Goal: Task Accomplishment & Management: Manage account settings

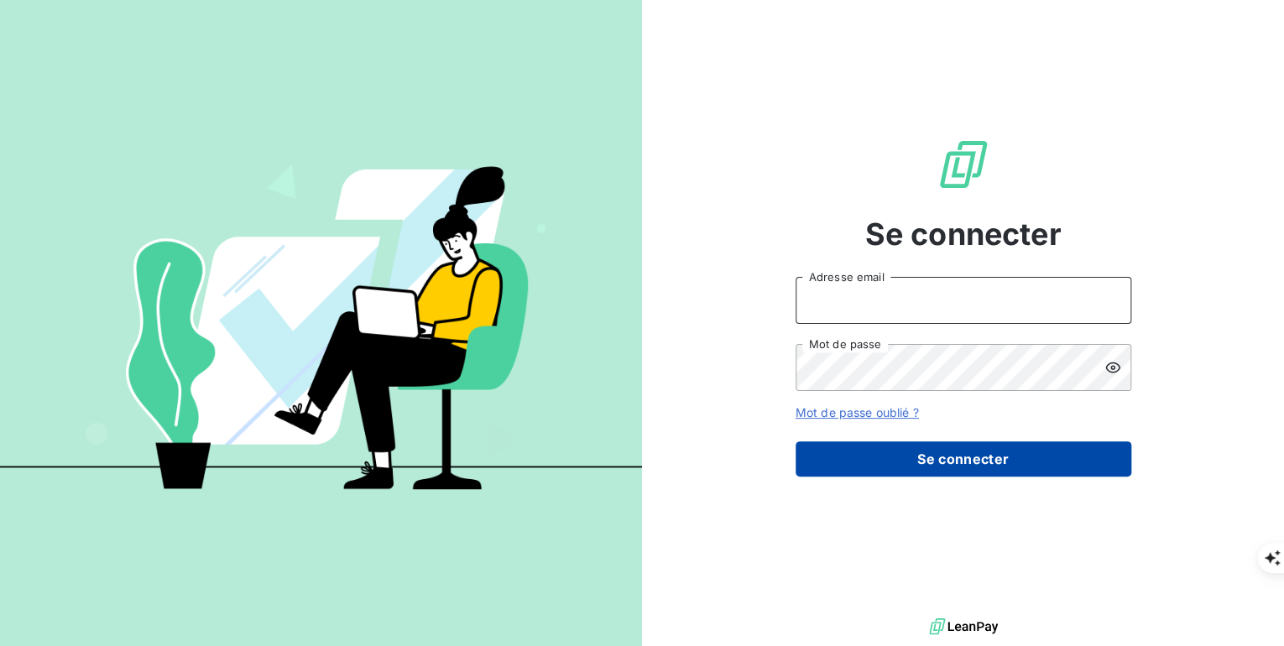
type input "[PERSON_NAME][EMAIL_ADDRESS][PERSON_NAME][DOMAIN_NAME]"
click at [919, 460] on button "Se connecter" at bounding box center [963, 458] width 336 height 35
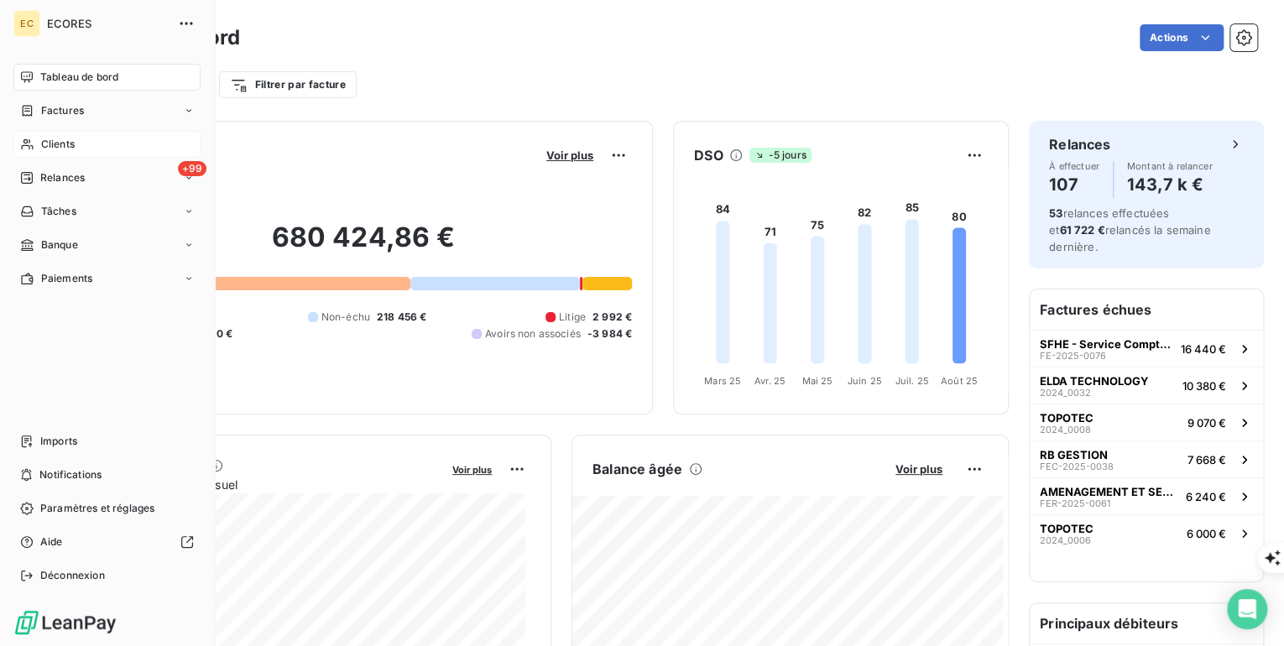
click at [44, 143] on span "Clients" at bounding box center [58, 144] width 34 height 15
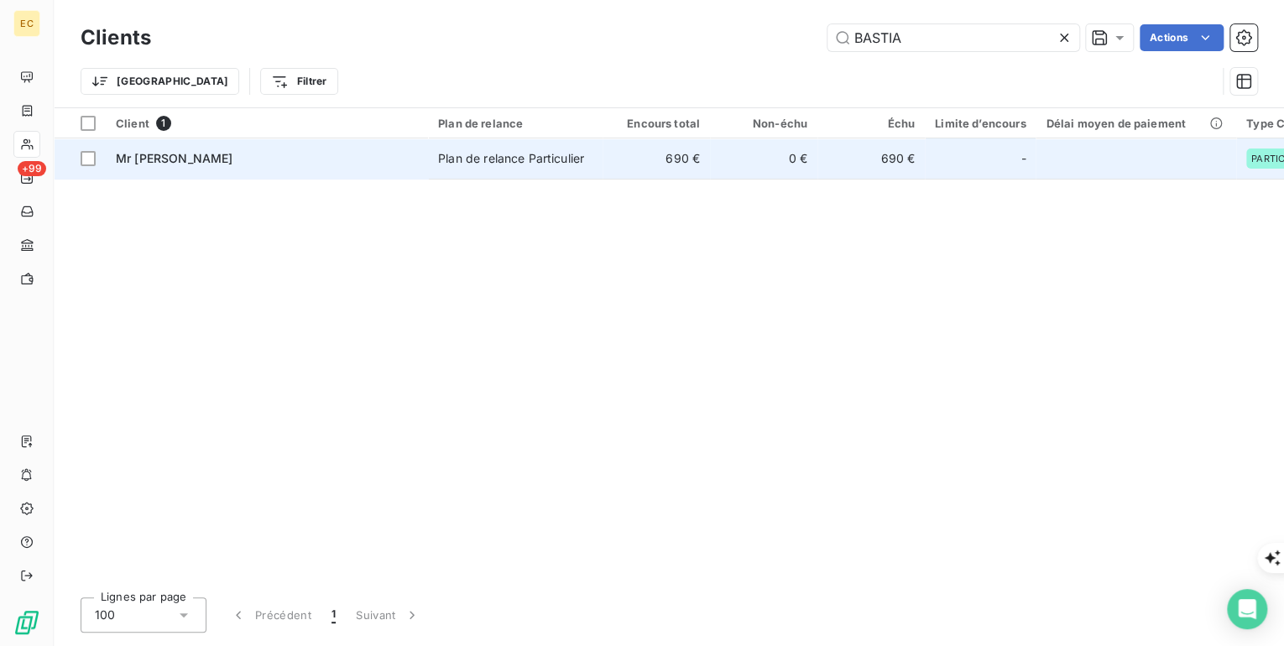
type input "BASTIA"
click at [218, 164] on span "Mr [PERSON_NAME]" at bounding box center [174, 158] width 117 height 14
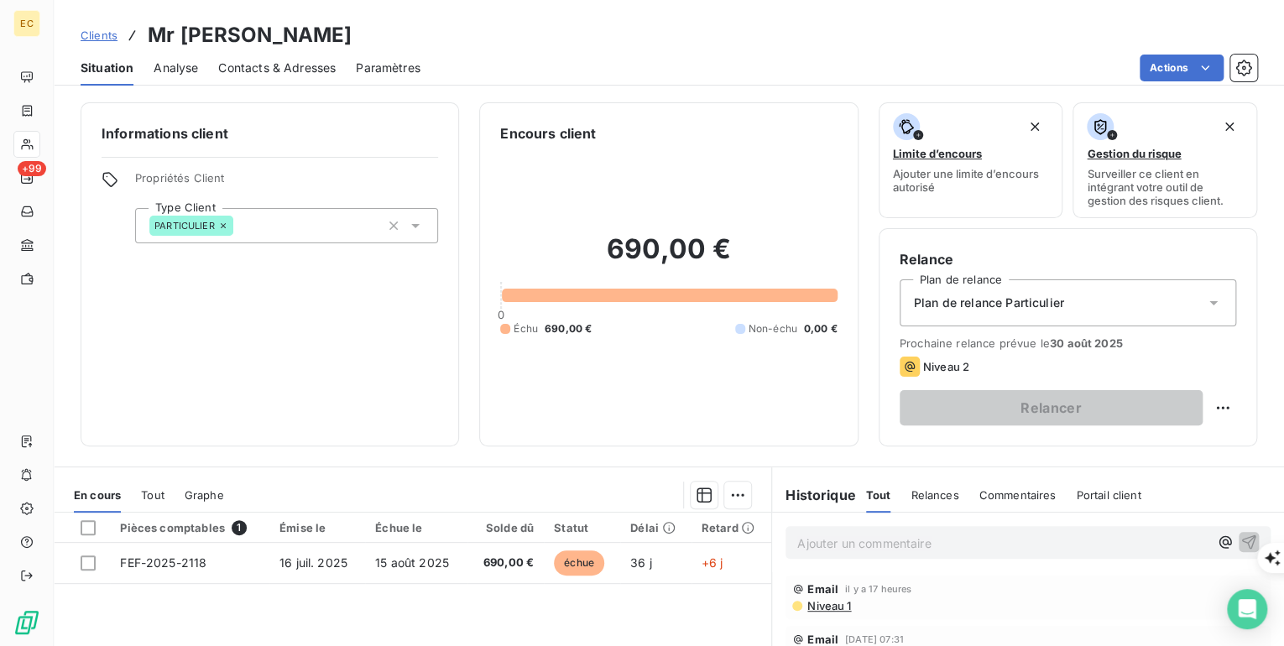
click at [833, 549] on p "Ajouter un commentaire ﻿" at bounding box center [1002, 543] width 411 height 21
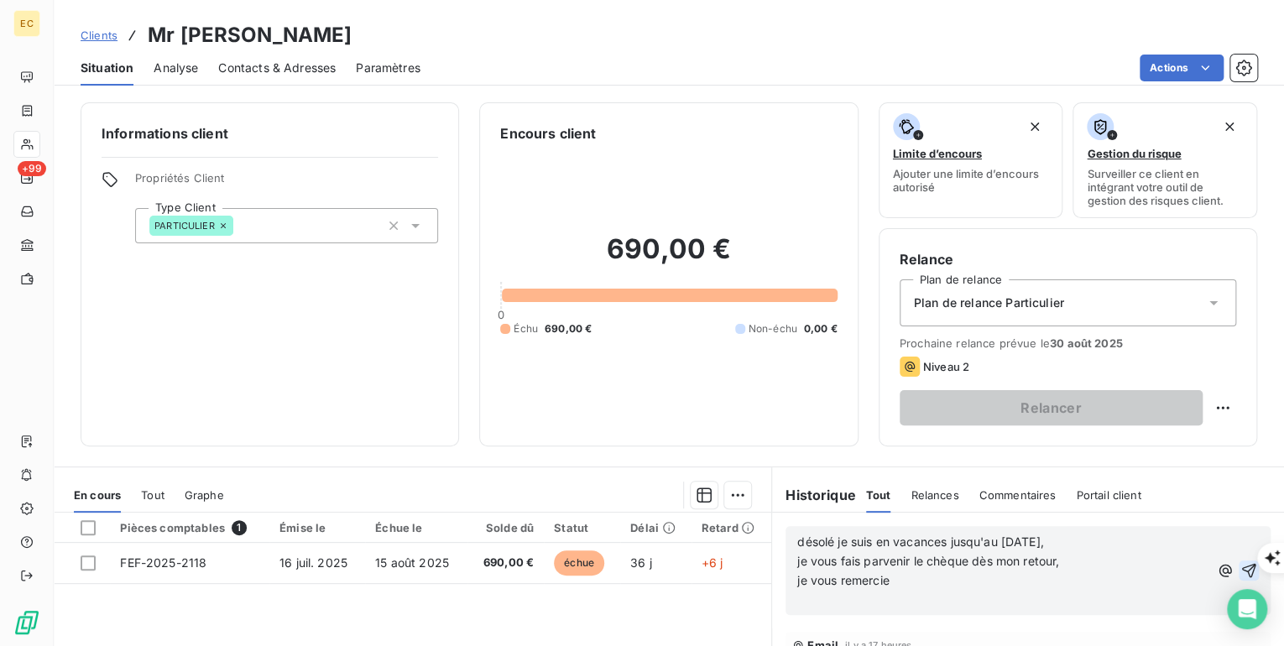
click at [1240, 571] on icon "button" at bounding box center [1248, 570] width 17 height 17
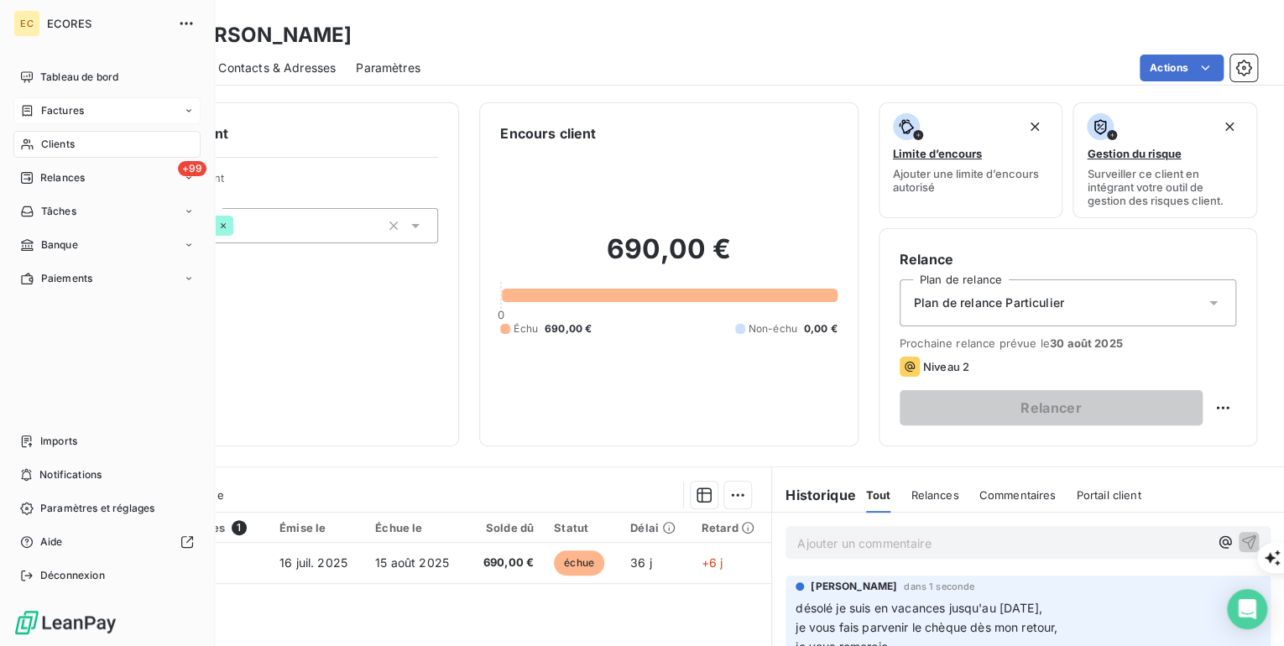
click at [55, 120] on div "Factures" at bounding box center [106, 110] width 187 height 27
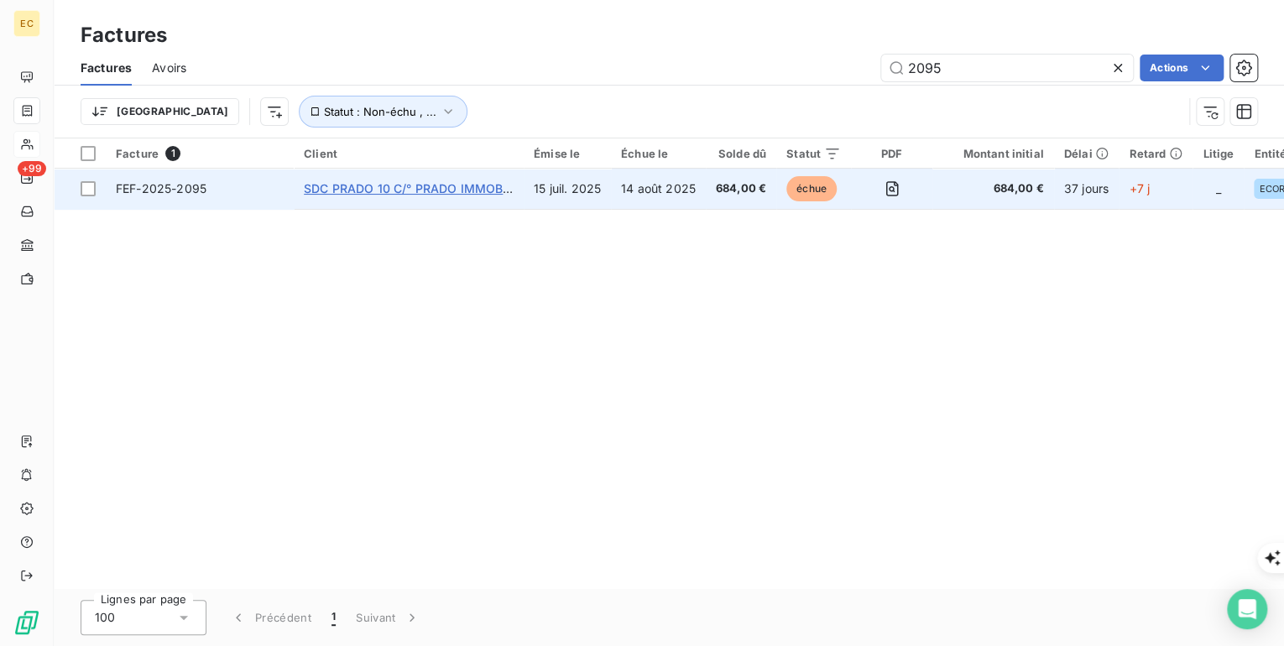
type input "2095"
click at [352, 185] on span "SDC PRADO 10 C/° PRADO IMMOBILIER" at bounding box center [417, 188] width 227 height 14
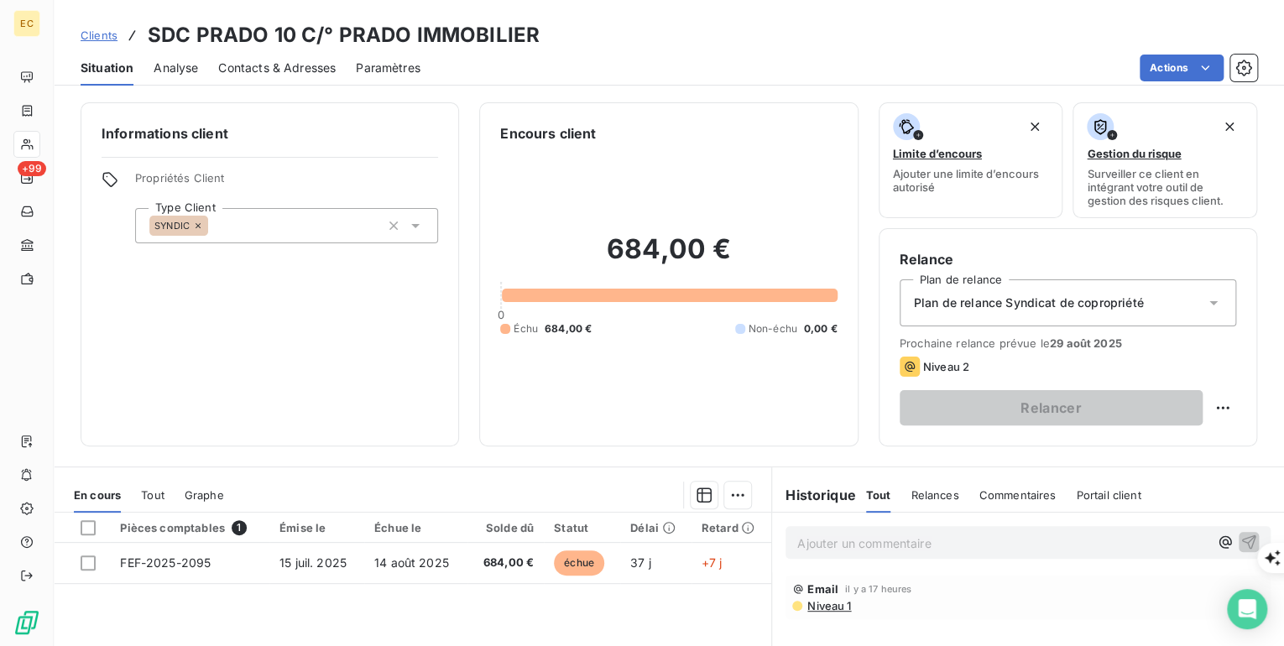
click at [850, 540] on p "Ajouter un commentaire ﻿" at bounding box center [1002, 543] width 411 height 21
click at [1242, 543] on icon "button" at bounding box center [1249, 541] width 14 height 14
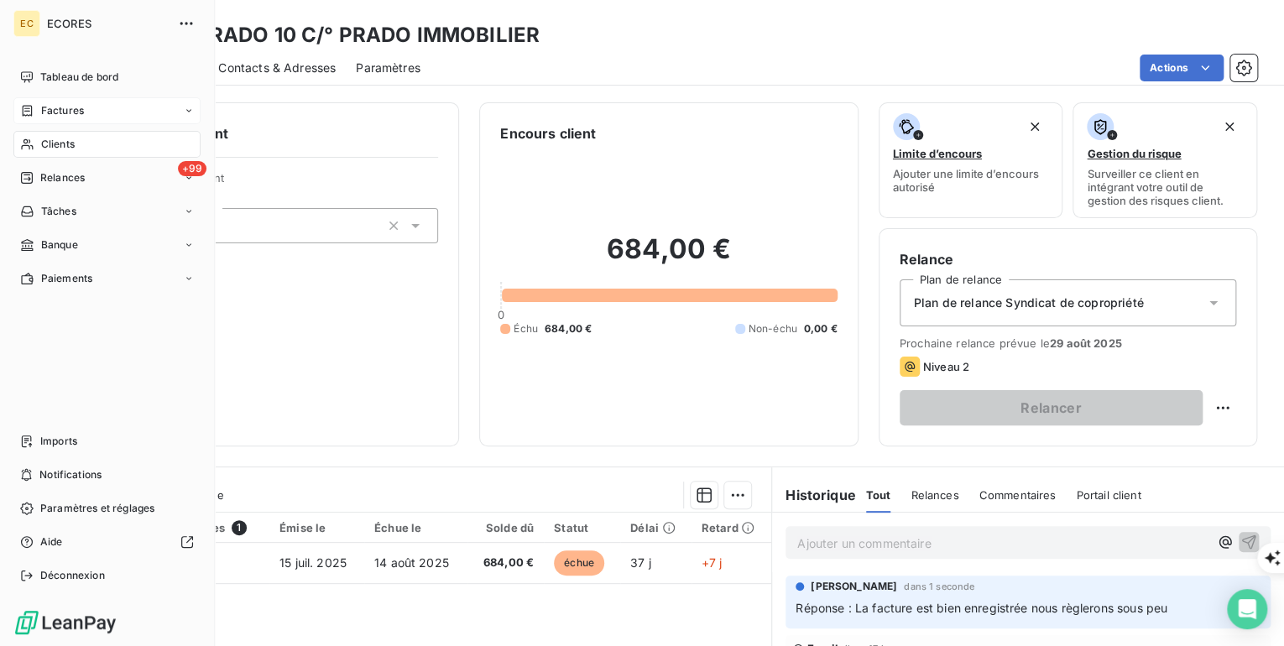
click at [82, 117] on span "Factures" at bounding box center [62, 110] width 43 height 15
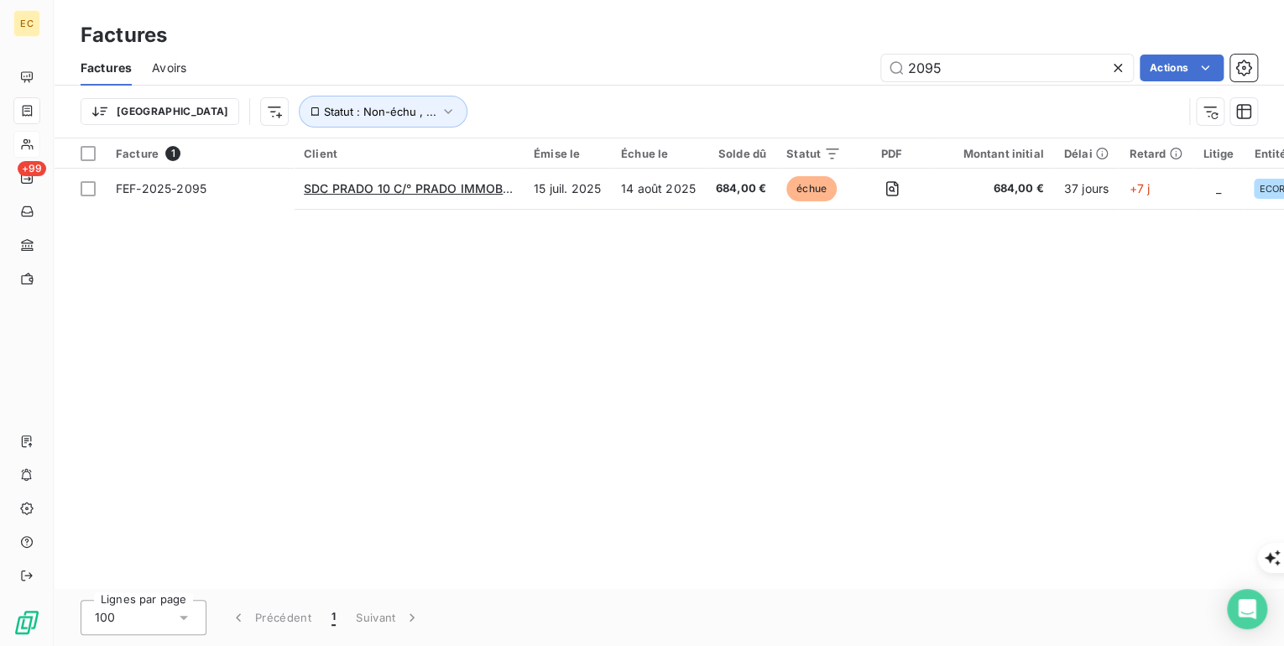
drag, startPoint x: 960, startPoint y: 70, endPoint x: 866, endPoint y: 69, distance: 94.0
click at [866, 69] on div "2095 Actions" at bounding box center [731, 68] width 1050 height 27
type input "1980"
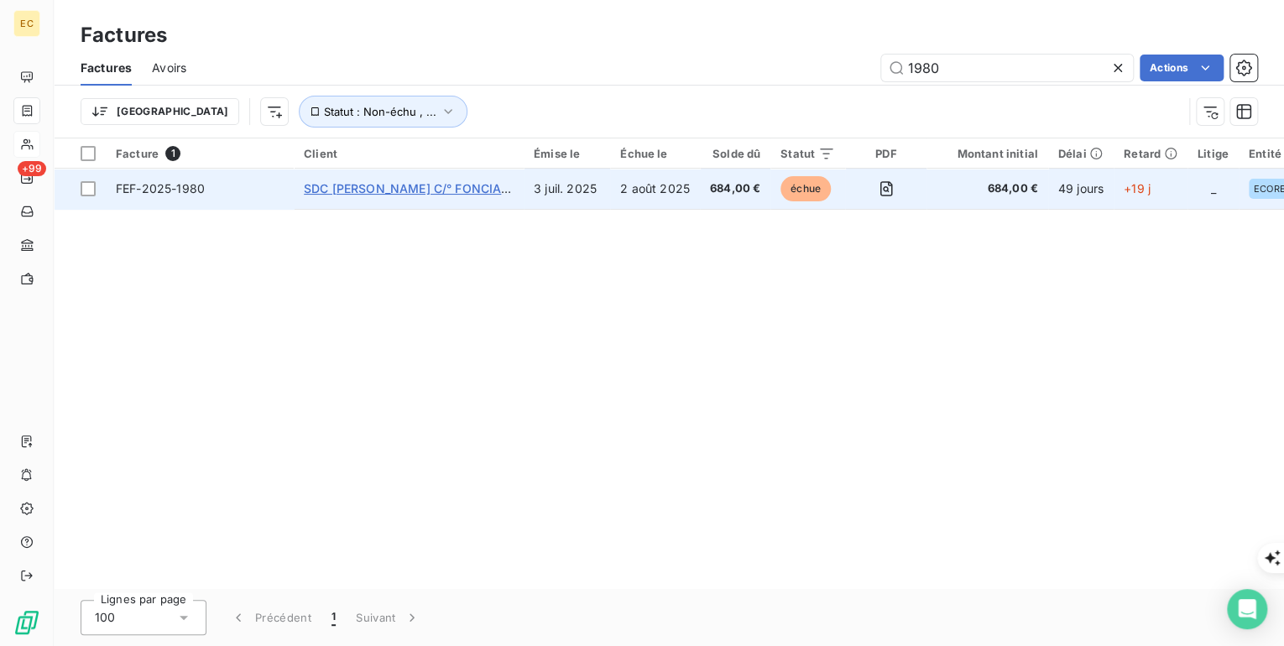
click at [352, 183] on span "SDC [PERSON_NAME] C/° FONCIA CAPELETTE" at bounding box center [438, 188] width 268 height 14
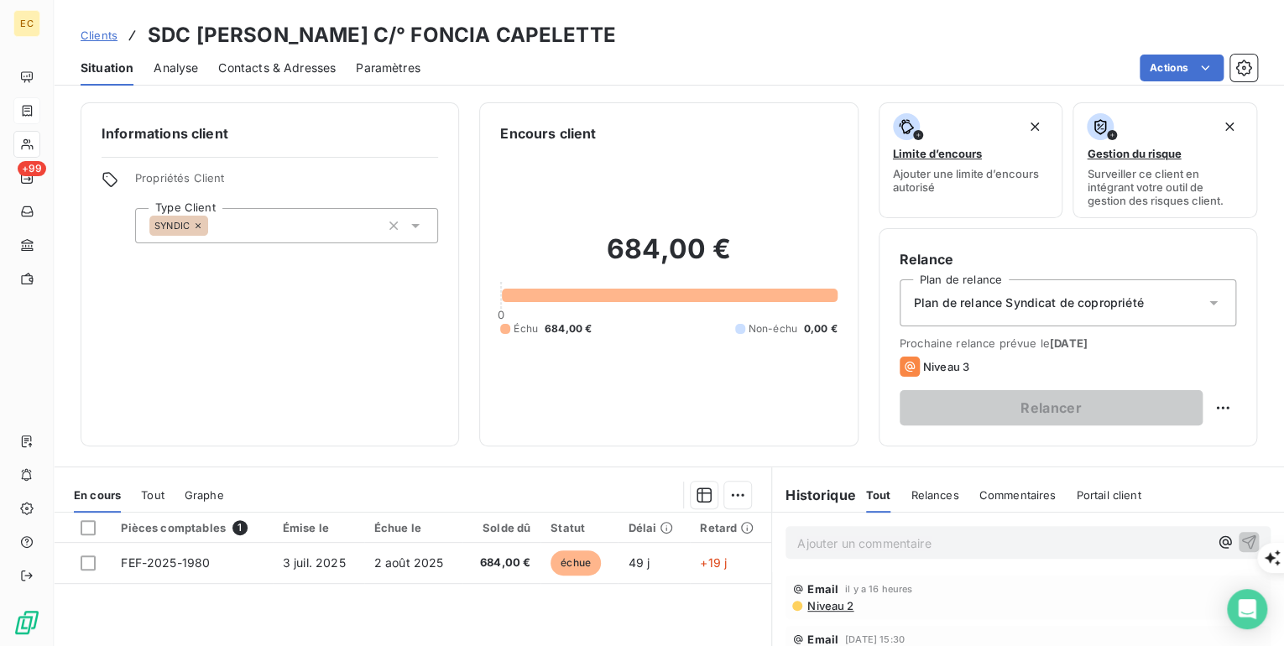
click at [861, 545] on p "Ajouter un commentaire ﻿" at bounding box center [1002, 543] width 411 height 21
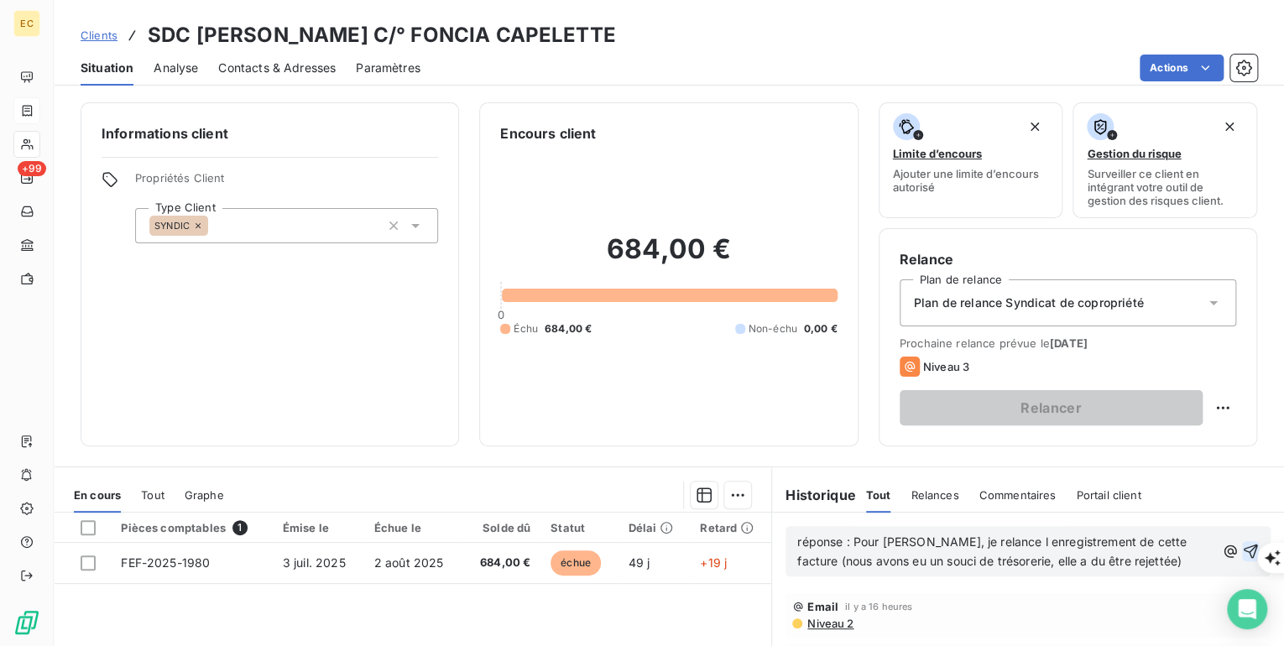
click at [1243, 550] on icon "button" at bounding box center [1250, 552] width 14 height 14
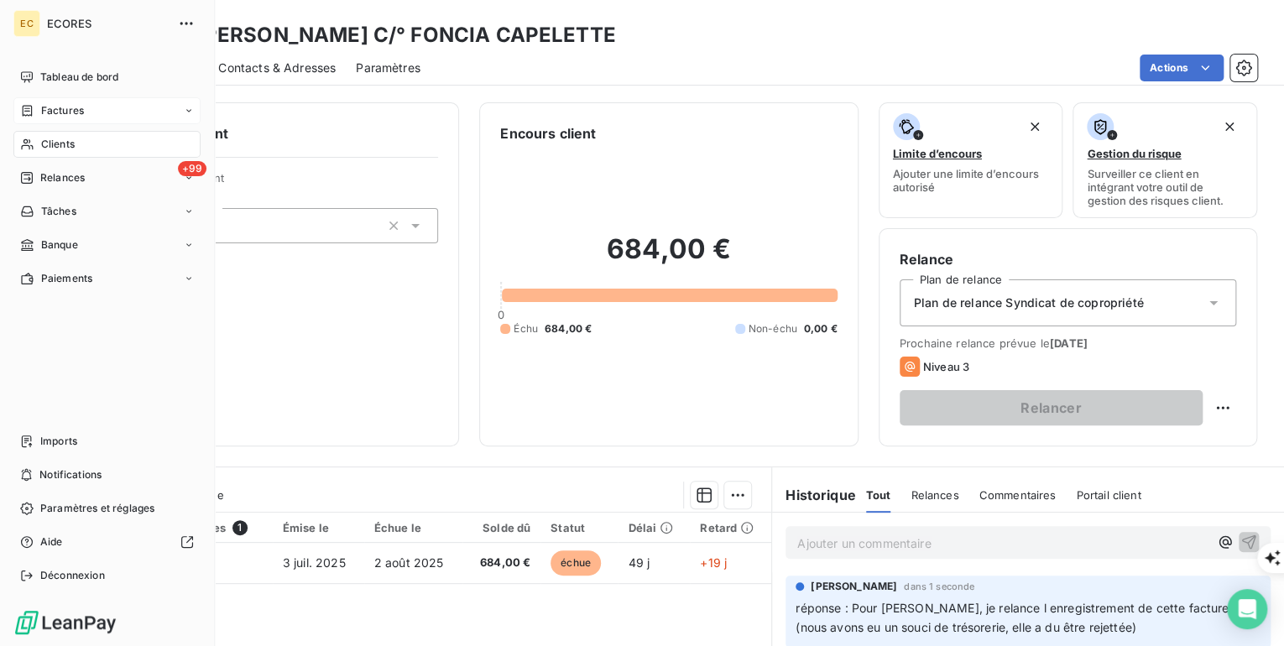
click at [74, 113] on span "Factures" at bounding box center [62, 110] width 43 height 15
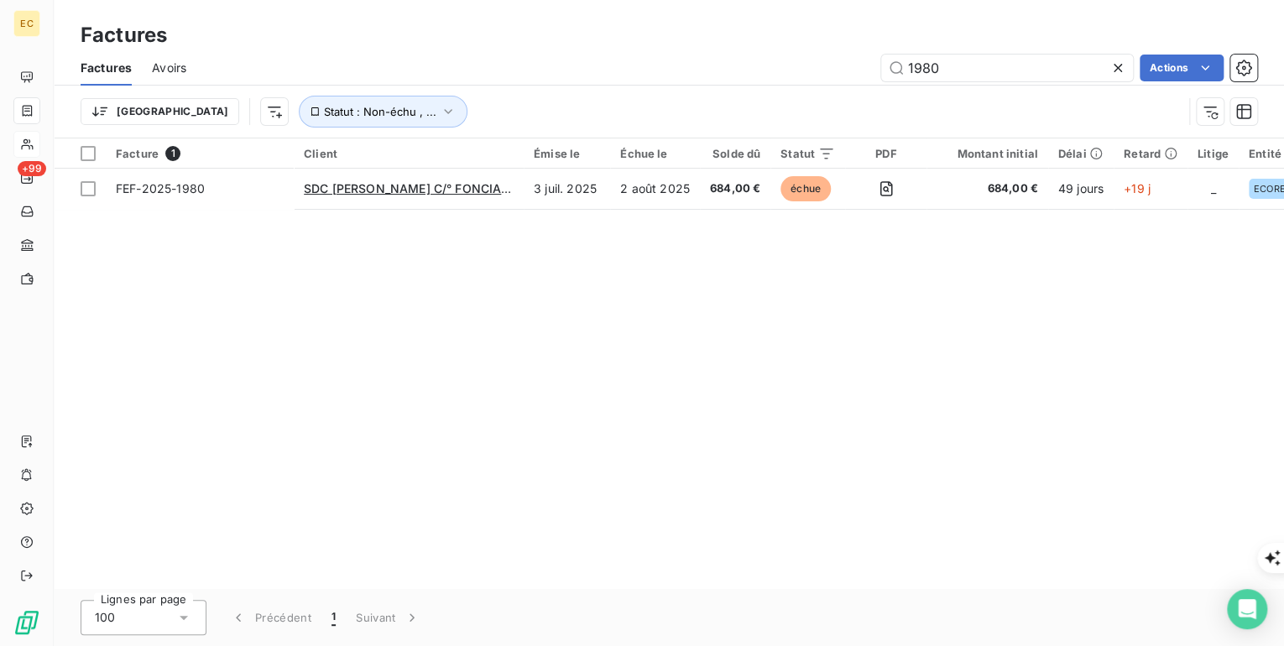
drag, startPoint x: 957, startPoint y: 70, endPoint x: 868, endPoint y: 65, distance: 89.1
click at [868, 65] on div "1980 Actions" at bounding box center [731, 68] width 1050 height 27
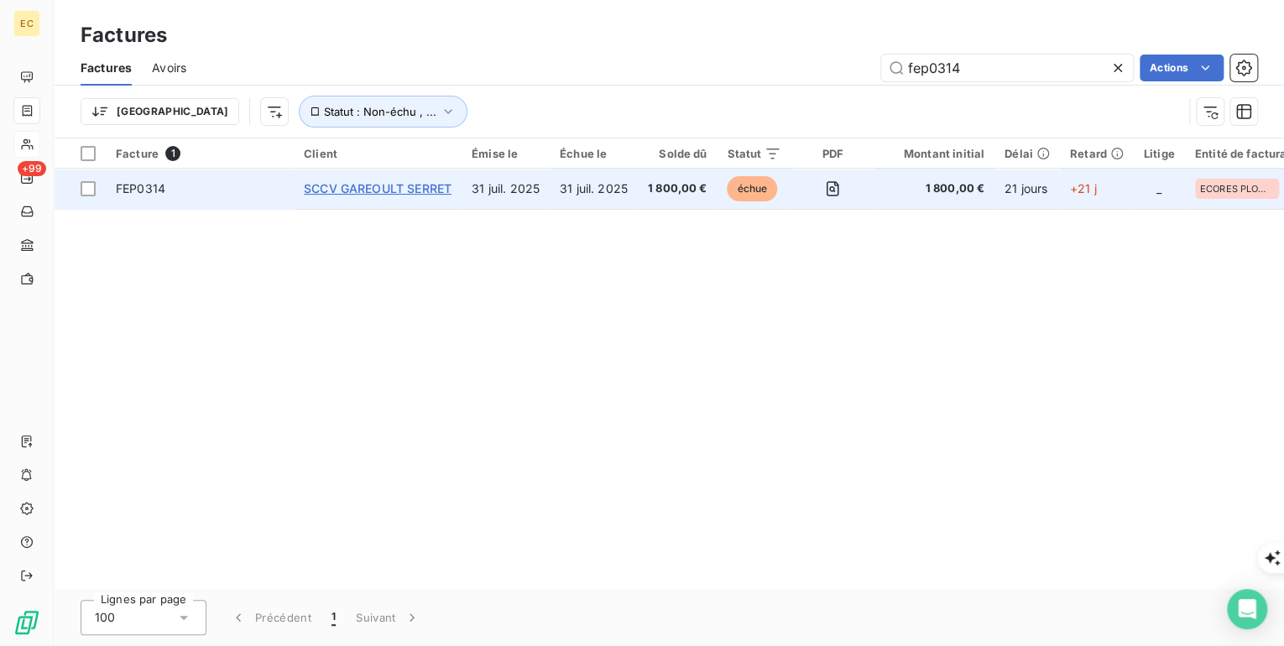
type input "fep0314"
click at [357, 185] on span "SCCV GAREOULT SERRET" at bounding box center [378, 188] width 148 height 14
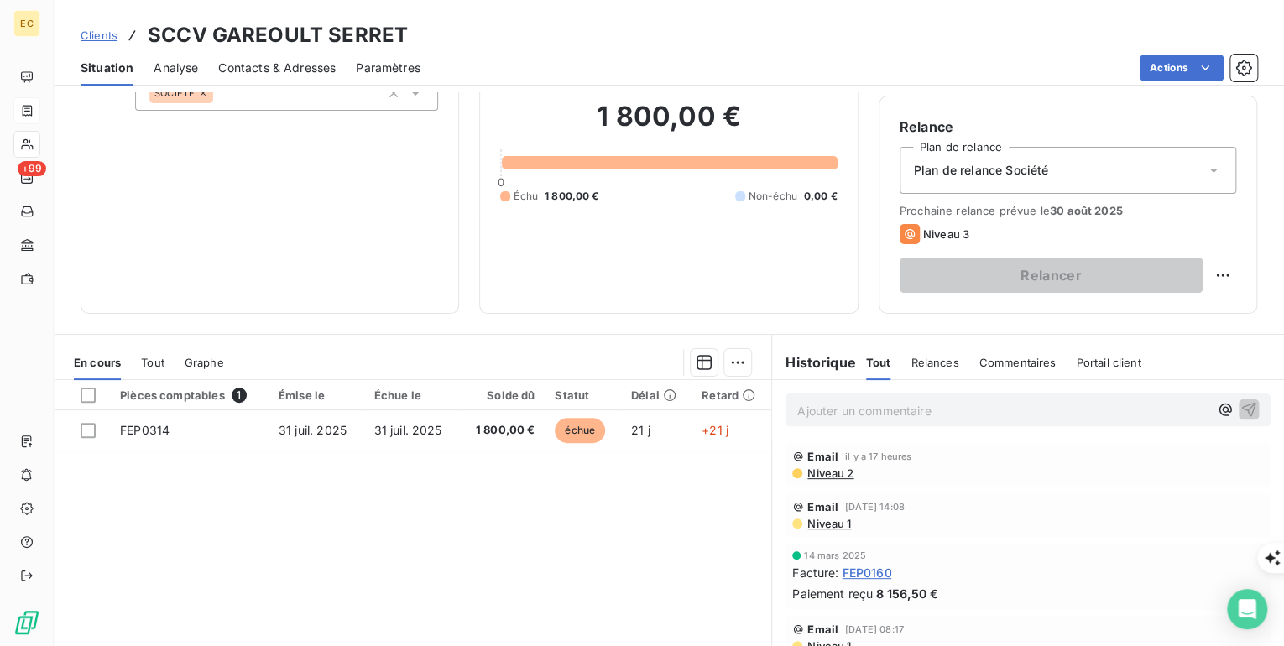
scroll to position [134, 0]
click at [842, 405] on p "Ajouter un commentaire ﻿" at bounding box center [1002, 409] width 411 height 21
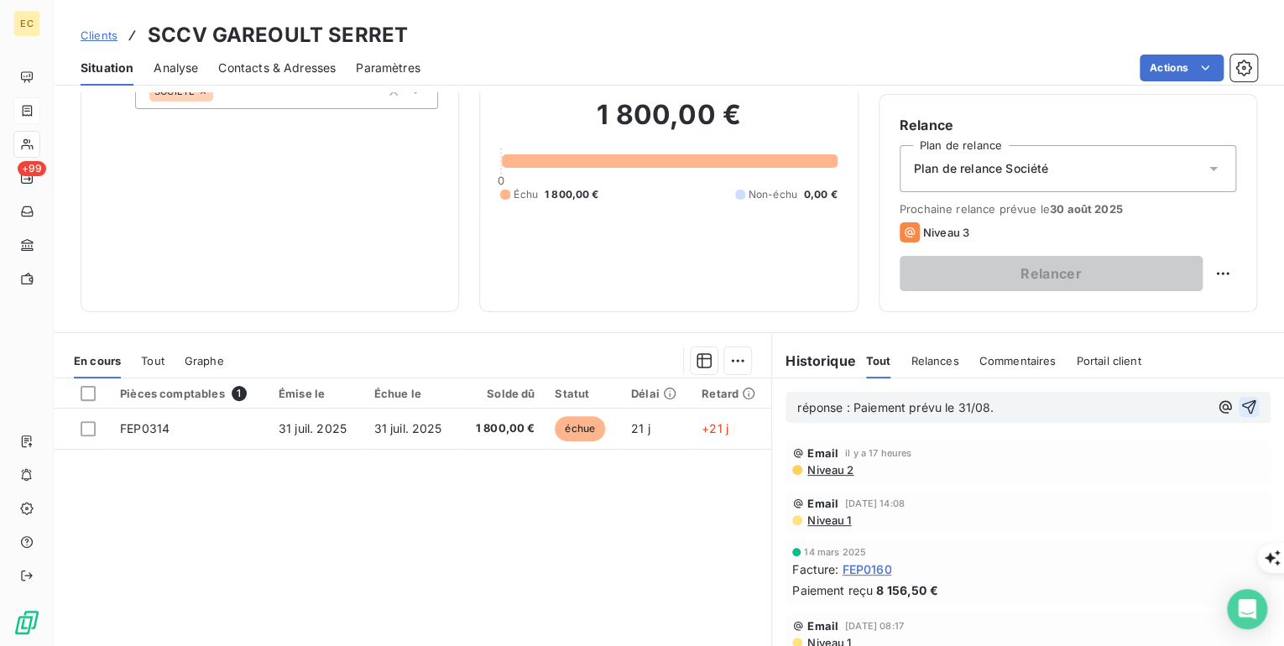
click at [1242, 403] on icon "button" at bounding box center [1249, 407] width 14 height 14
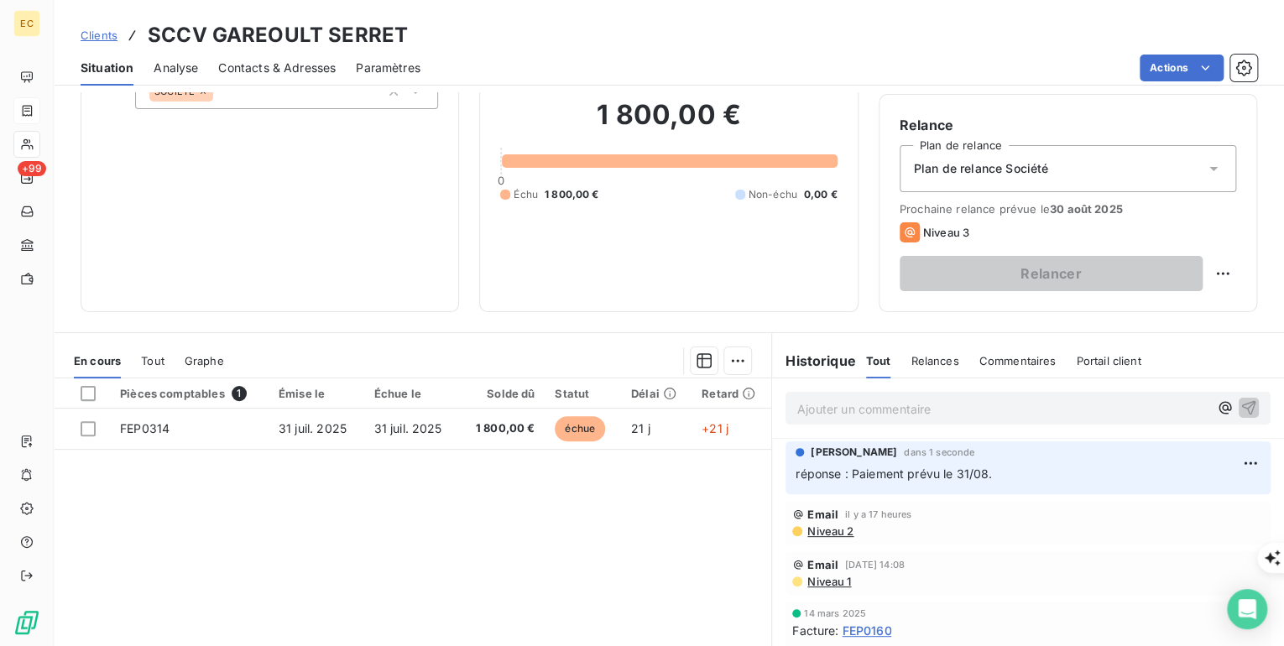
click at [305, 70] on span "Contacts & Adresses" at bounding box center [276, 68] width 117 height 17
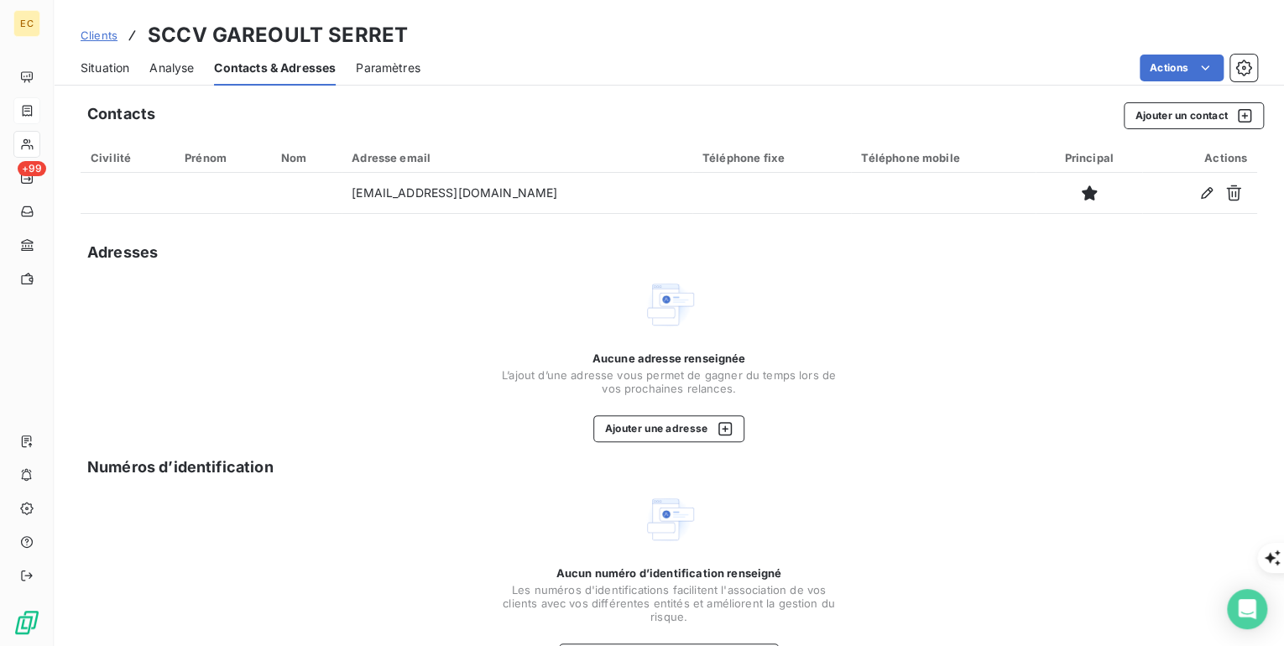
click at [111, 68] on span "Situation" at bounding box center [105, 68] width 49 height 17
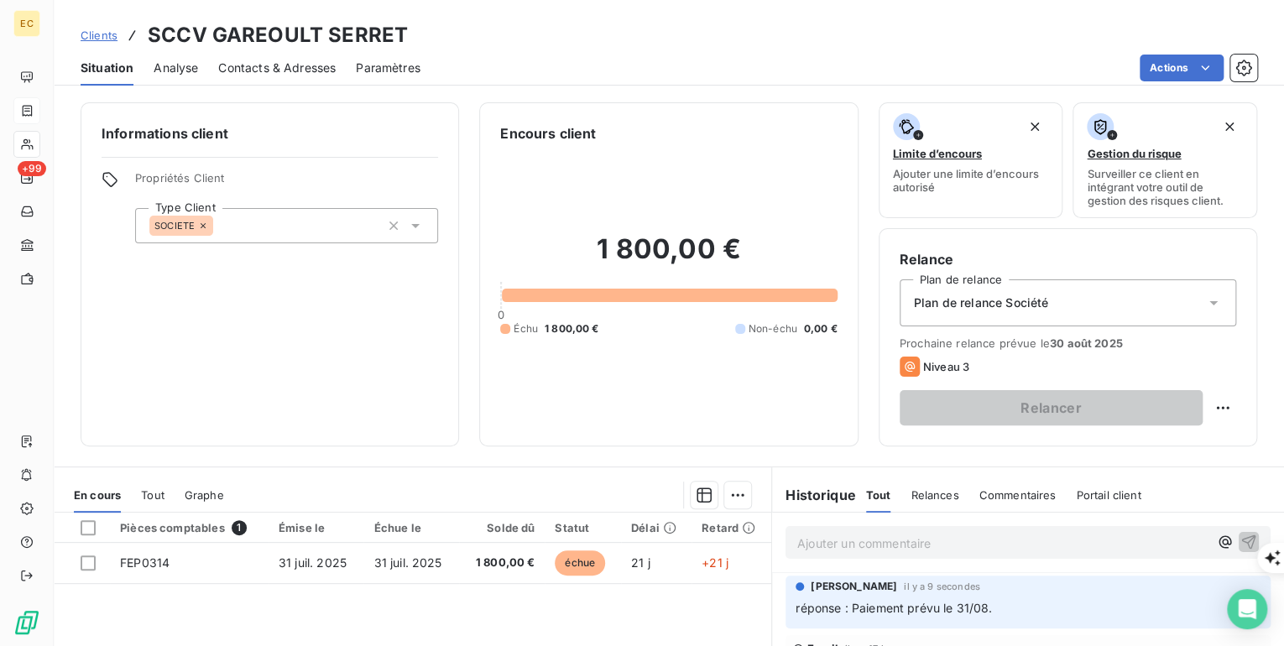
click at [851, 545] on p "Ajouter un commentaire ﻿" at bounding box center [1002, 543] width 411 height 21
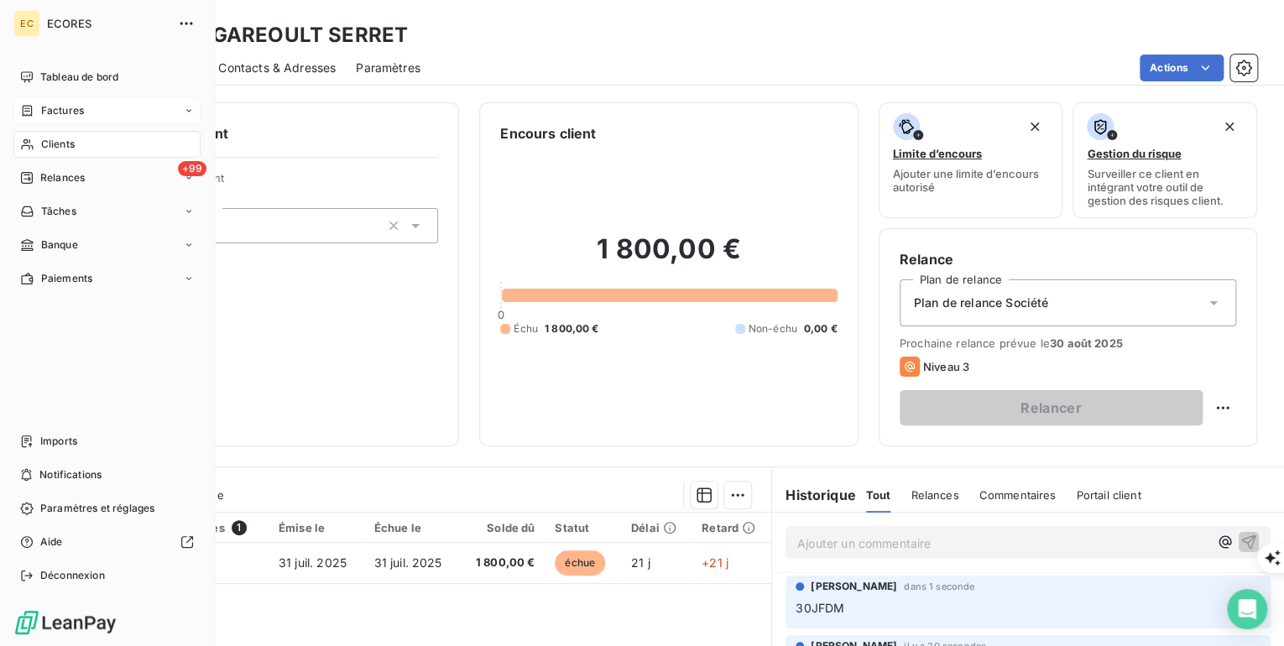
drag, startPoint x: 77, startPoint y: 113, endPoint x: 154, endPoint y: 117, distance: 76.5
click at [78, 113] on span "Factures" at bounding box center [62, 110] width 43 height 15
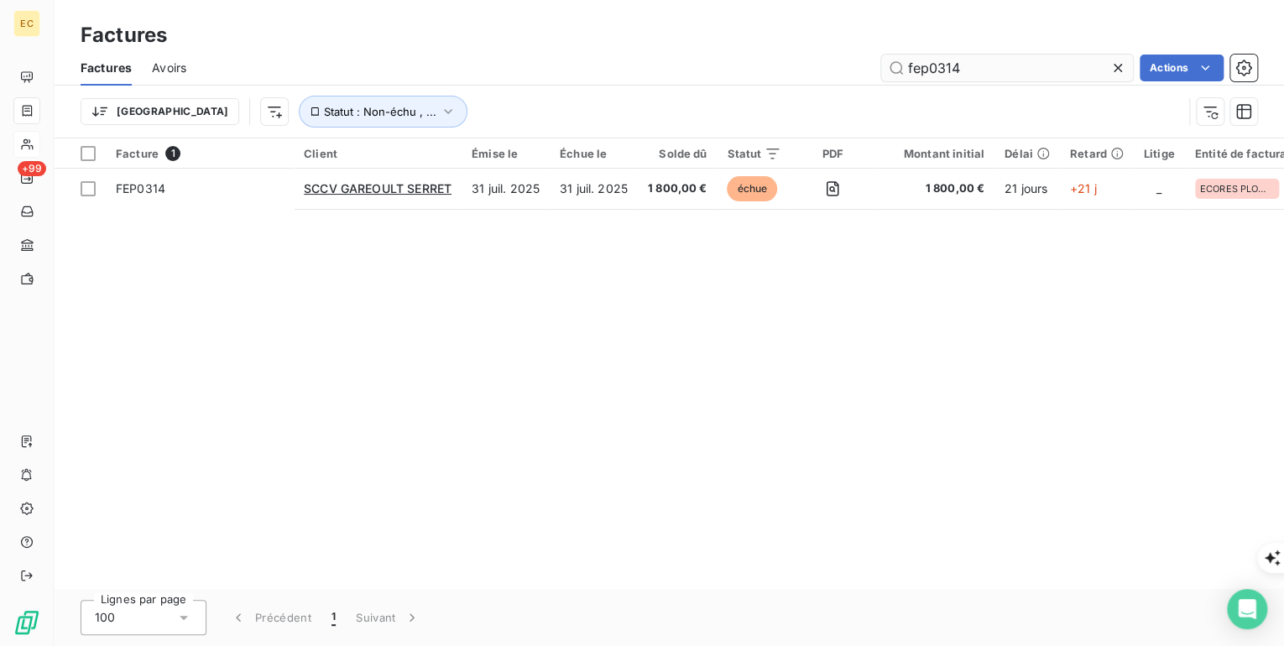
drag, startPoint x: 973, startPoint y: 74, endPoint x: 886, endPoint y: 81, distance: 87.5
click at [886, 81] on input "fep0314" at bounding box center [1007, 68] width 252 height 27
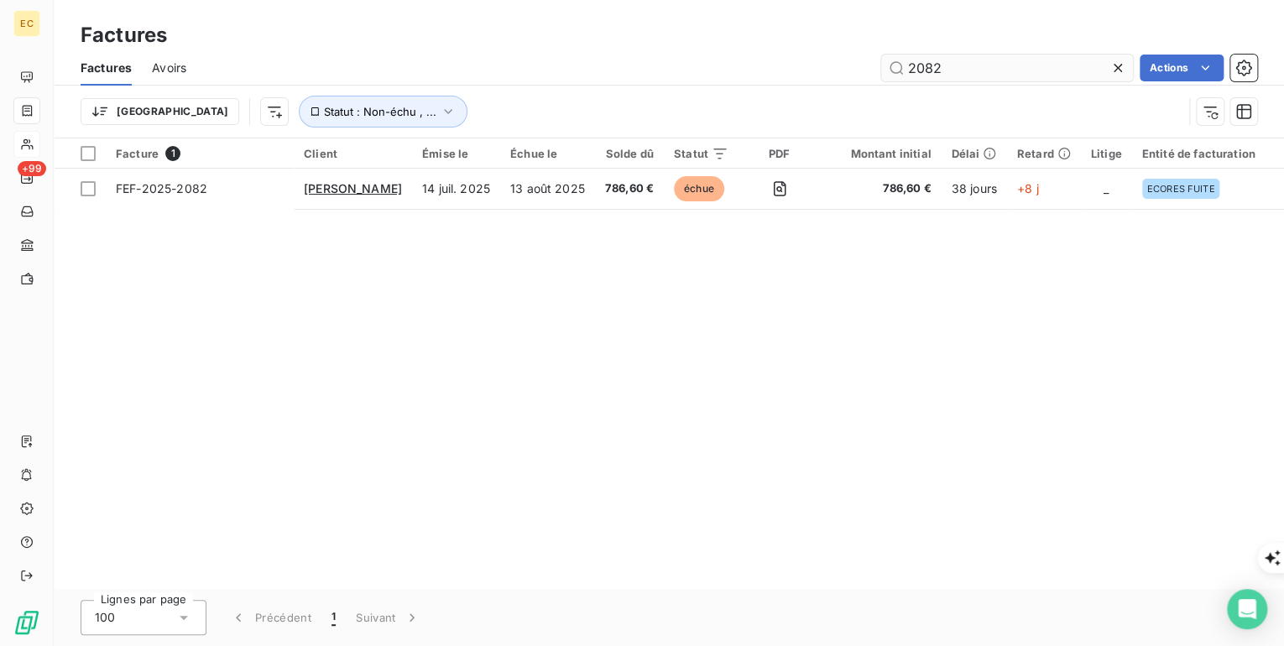
type input "2082"
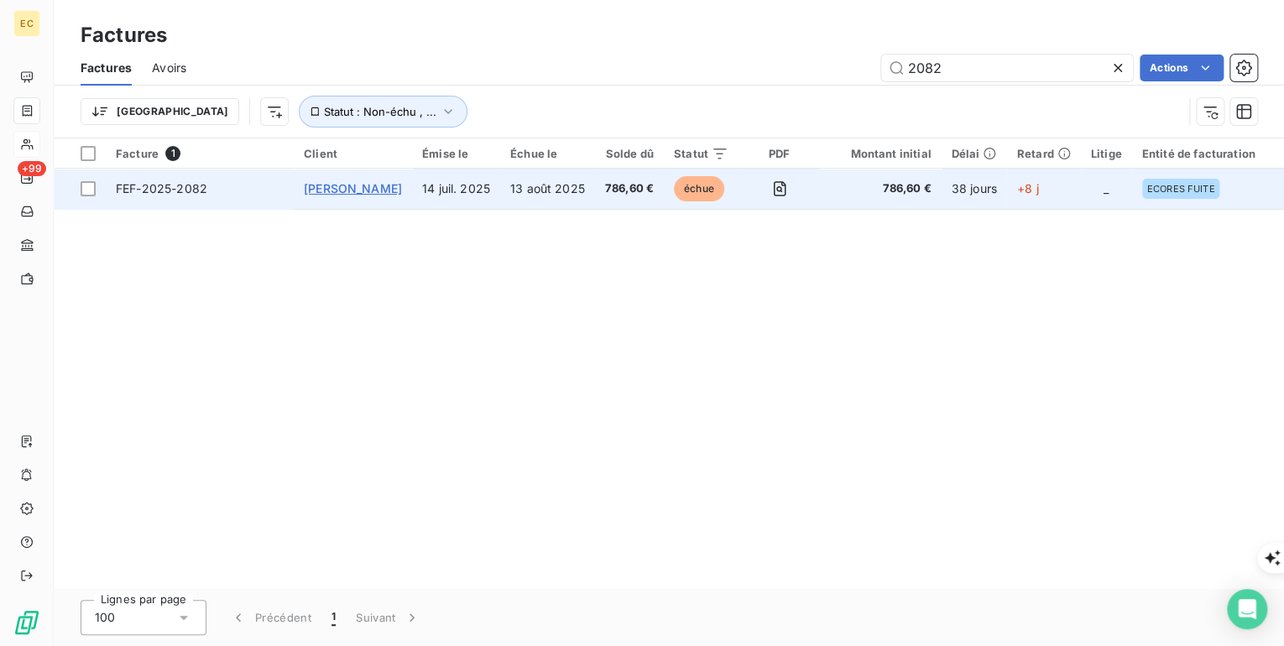
click at [368, 181] on span "[PERSON_NAME]" at bounding box center [353, 188] width 98 height 14
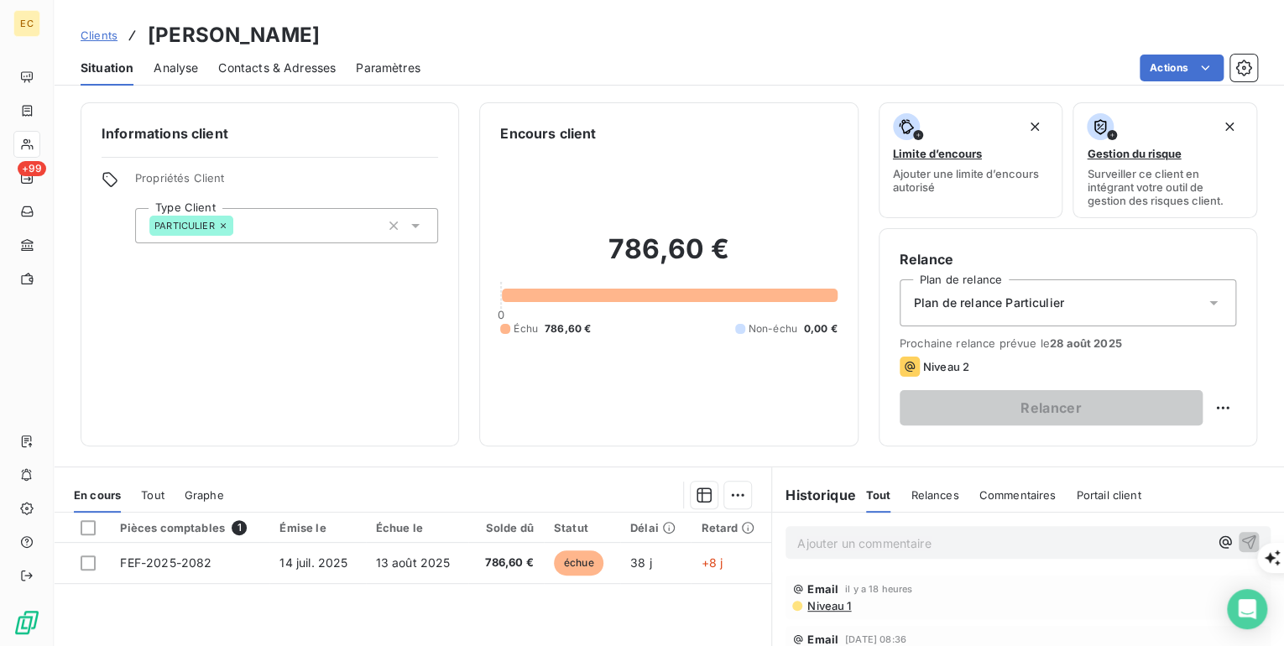
click at [826, 544] on p "Ajouter un commentaire ﻿" at bounding box center [1002, 543] width 411 height 21
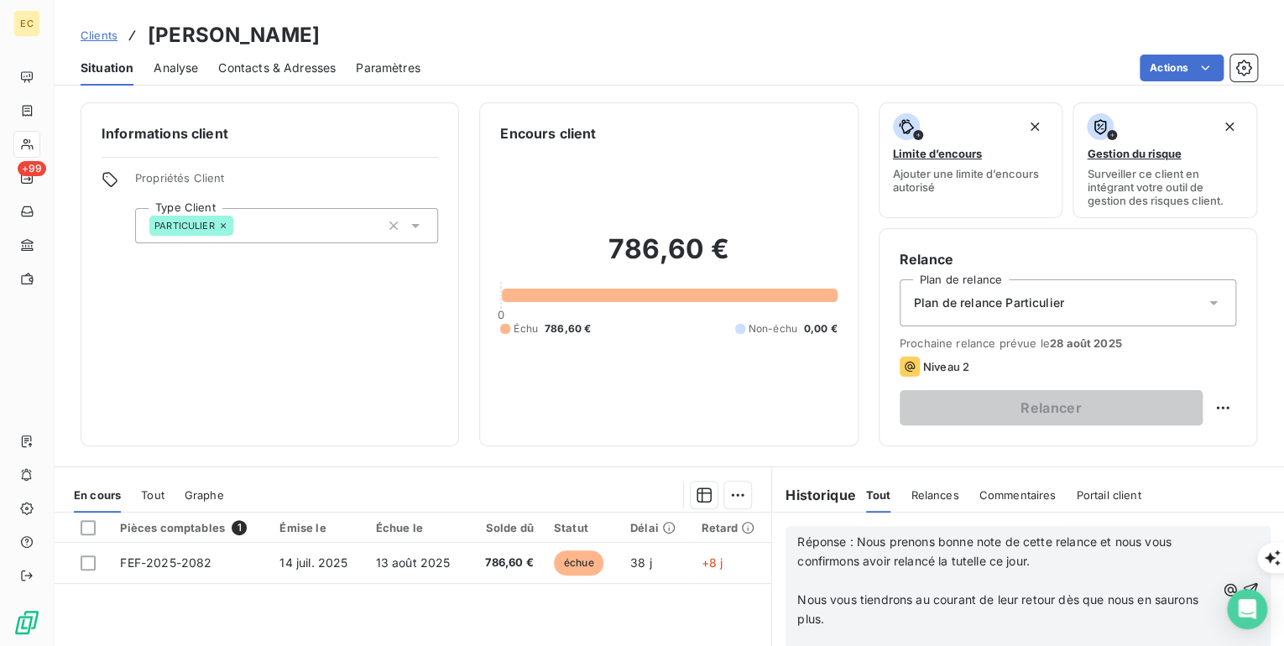
click at [1071, 566] on p "Réponse : Nous prenons bonne note de cette relance et nous vous confirmons avoi…" at bounding box center [1006, 552] width 418 height 39
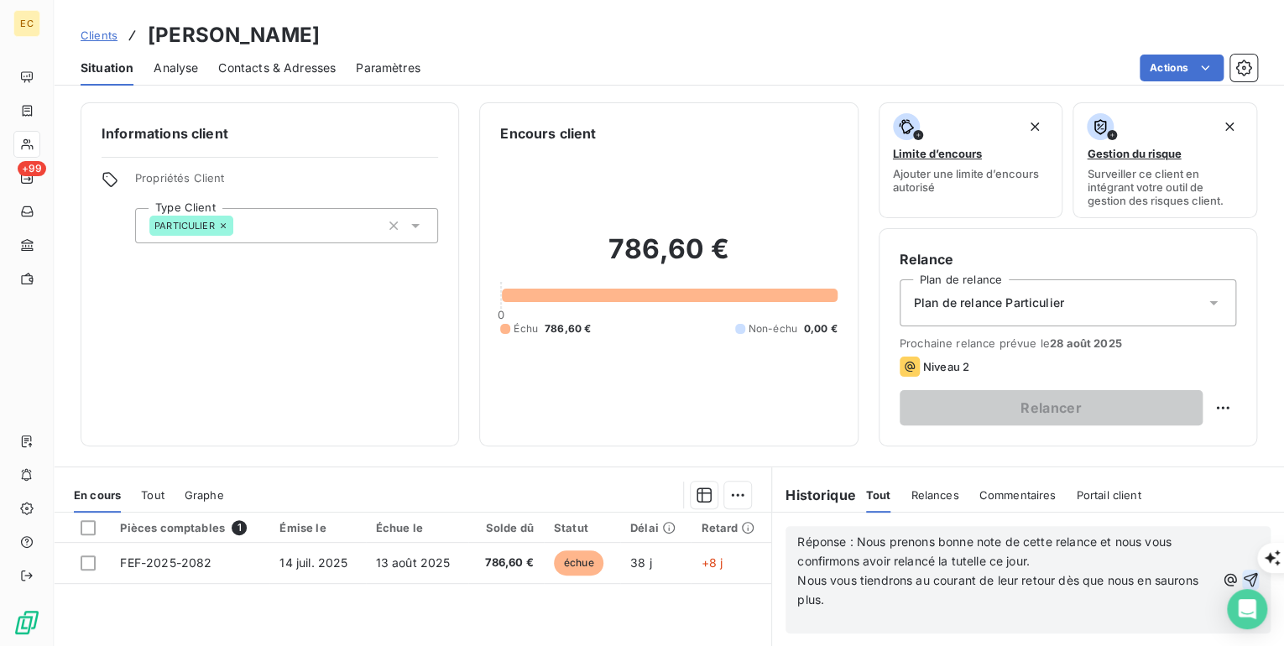
click at [1243, 575] on icon "button" at bounding box center [1250, 580] width 14 height 14
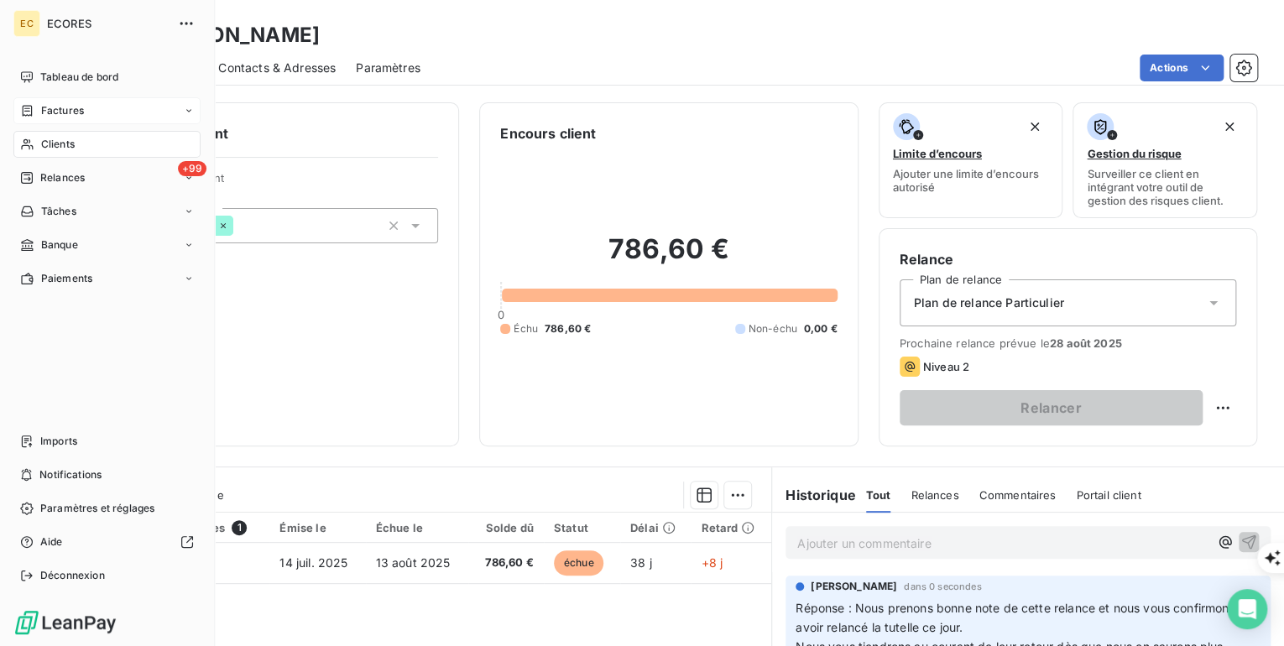
click at [81, 115] on span "Factures" at bounding box center [62, 110] width 43 height 15
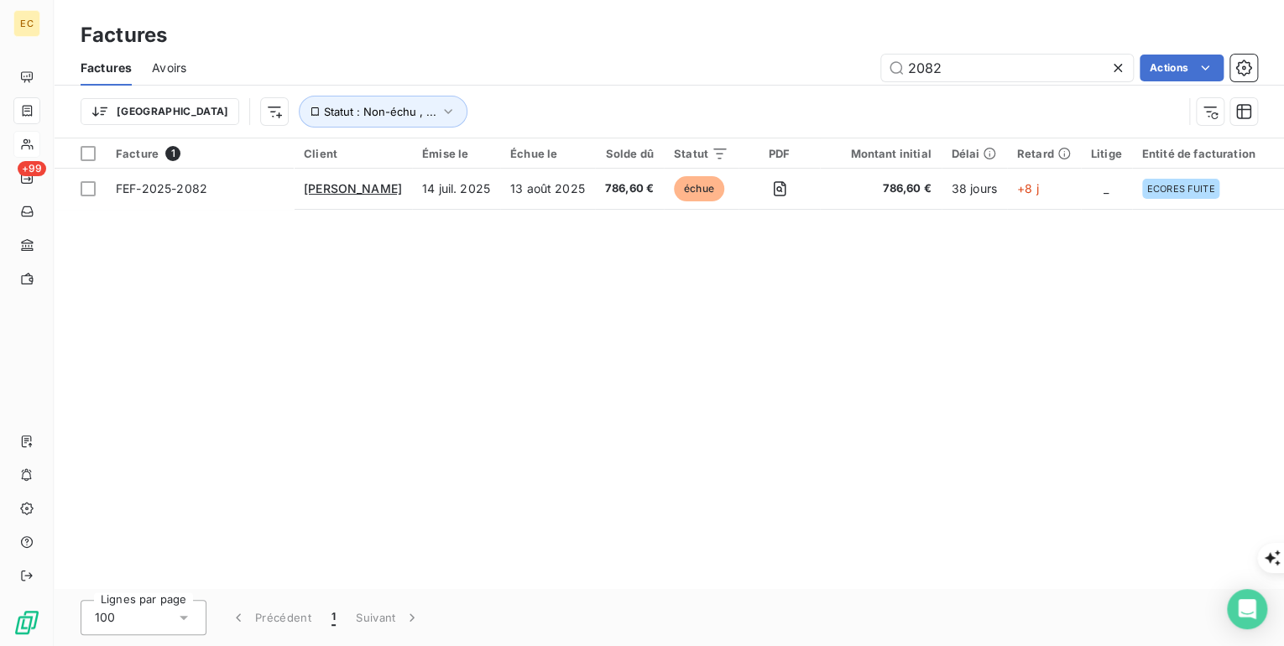
drag, startPoint x: 894, startPoint y: 65, endPoint x: 873, endPoint y: 64, distance: 21.9
click at [873, 64] on div "2082 Actions" at bounding box center [731, 68] width 1050 height 27
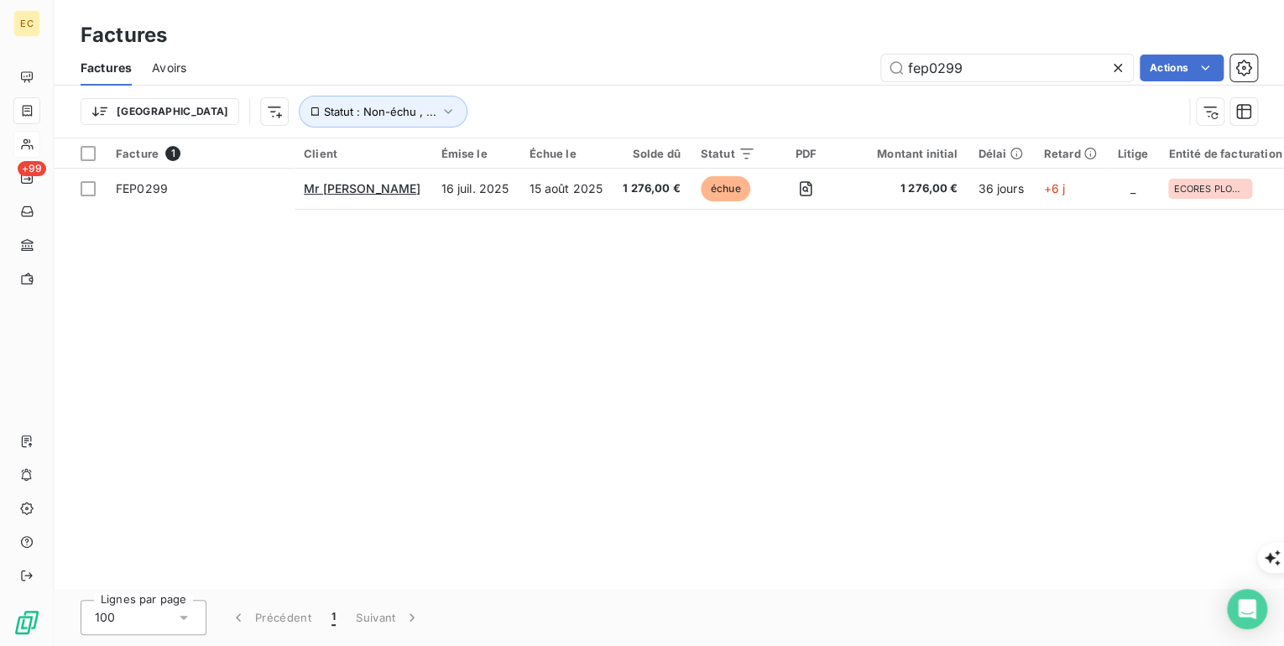
type input "fep0299"
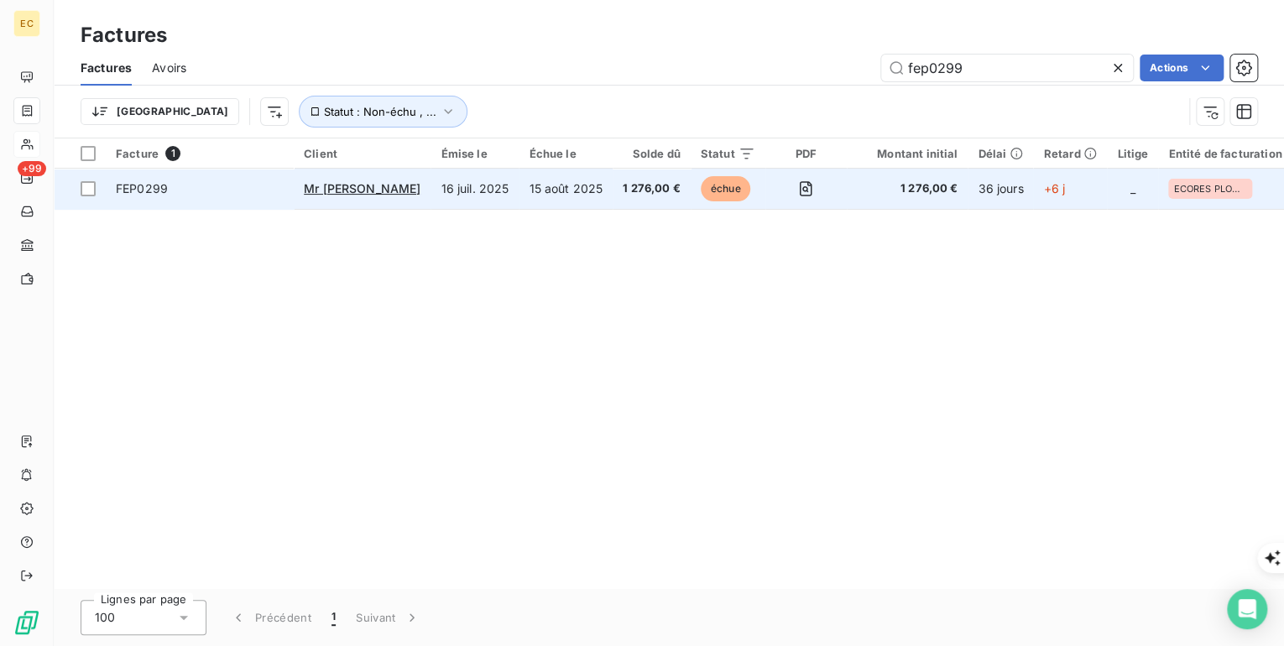
click at [330, 178] on td "Mr [PERSON_NAME]" at bounding box center [362, 189] width 137 height 40
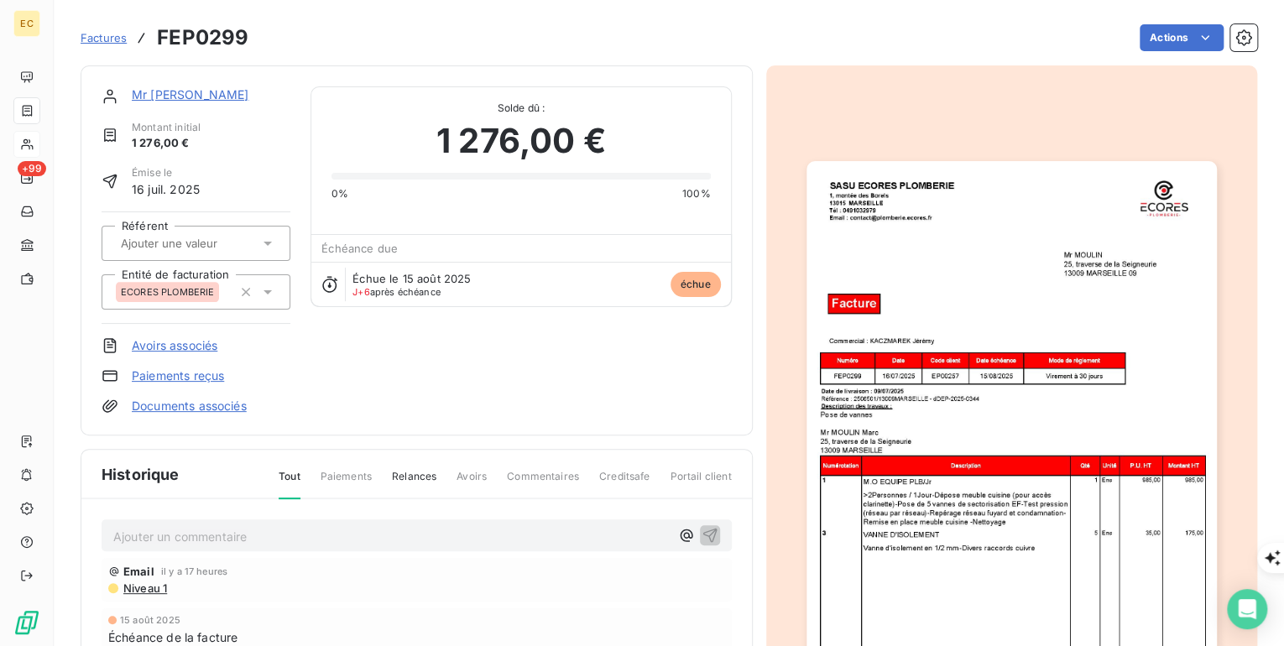
click at [173, 97] on link "Mr [PERSON_NAME]" at bounding box center [190, 94] width 117 height 14
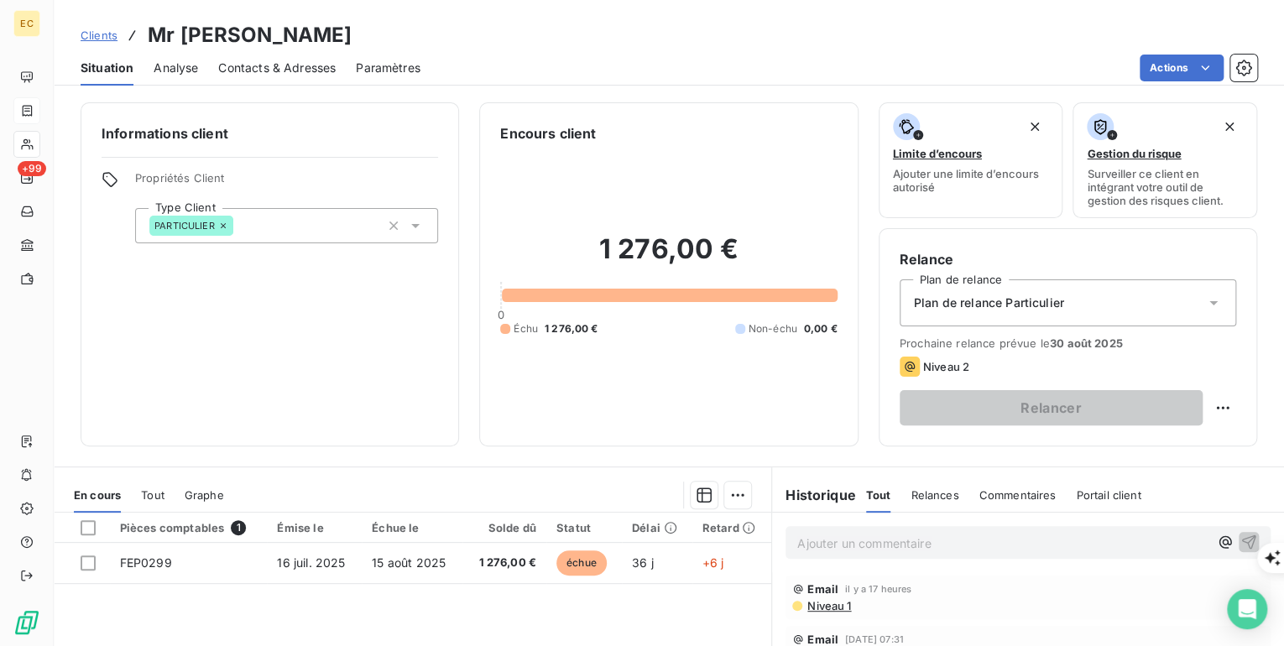
click at [823, 536] on p "Ajouter un commentaire ﻿" at bounding box center [1002, 543] width 411 height 21
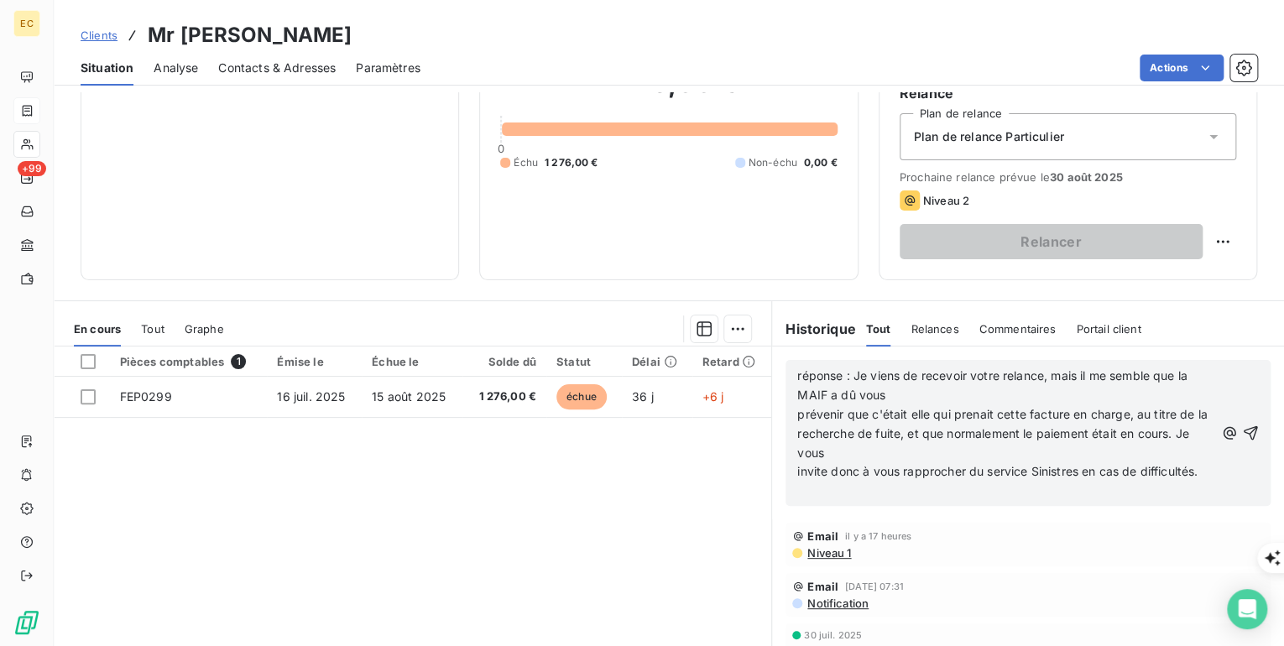
scroll to position [201, 0]
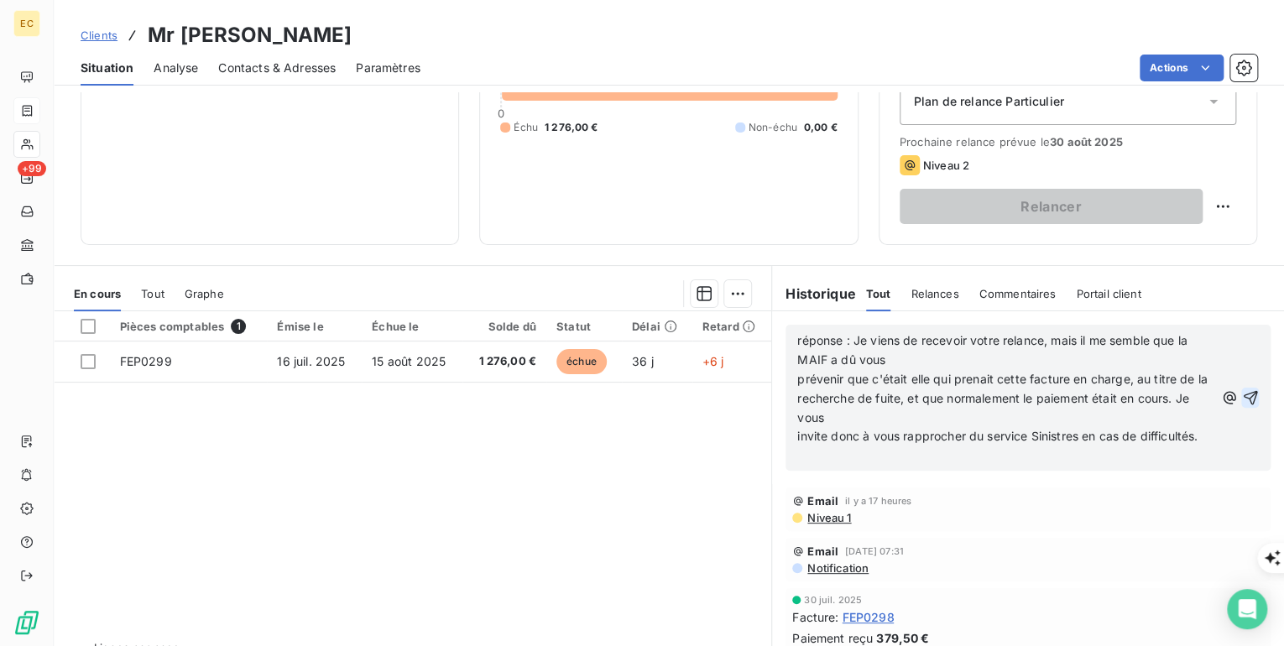
click at [1243, 394] on icon "button" at bounding box center [1250, 397] width 17 height 17
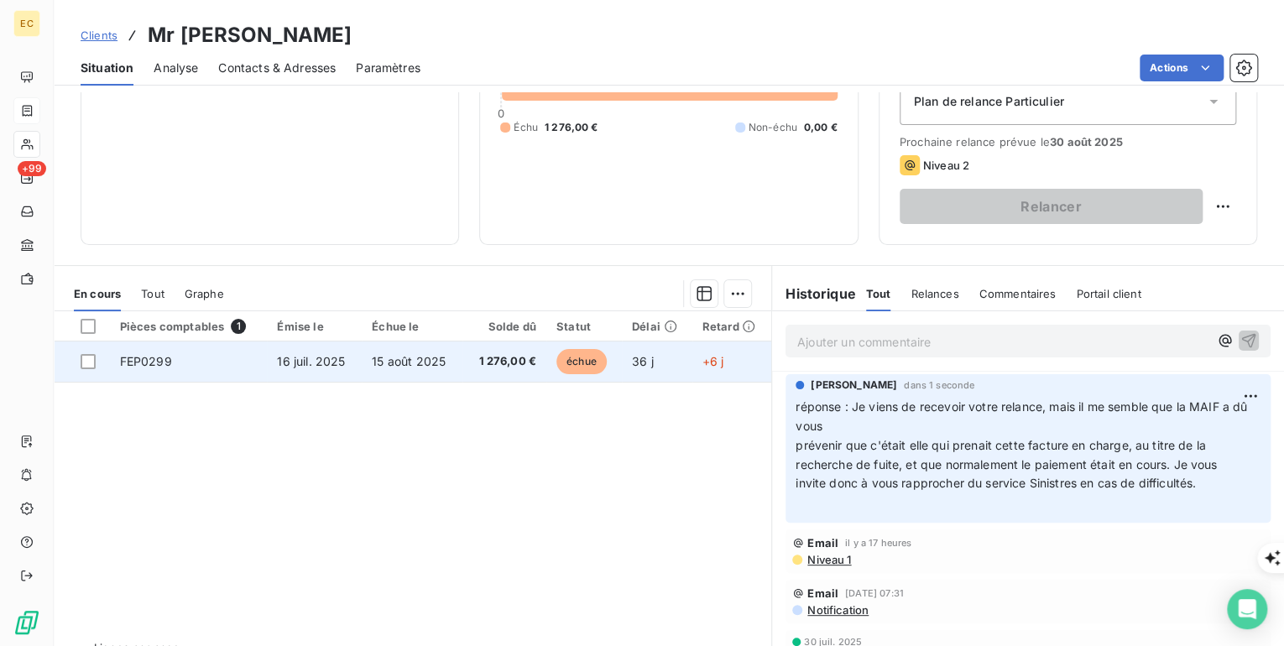
click at [374, 361] on span "15 août 2025" at bounding box center [409, 361] width 74 height 14
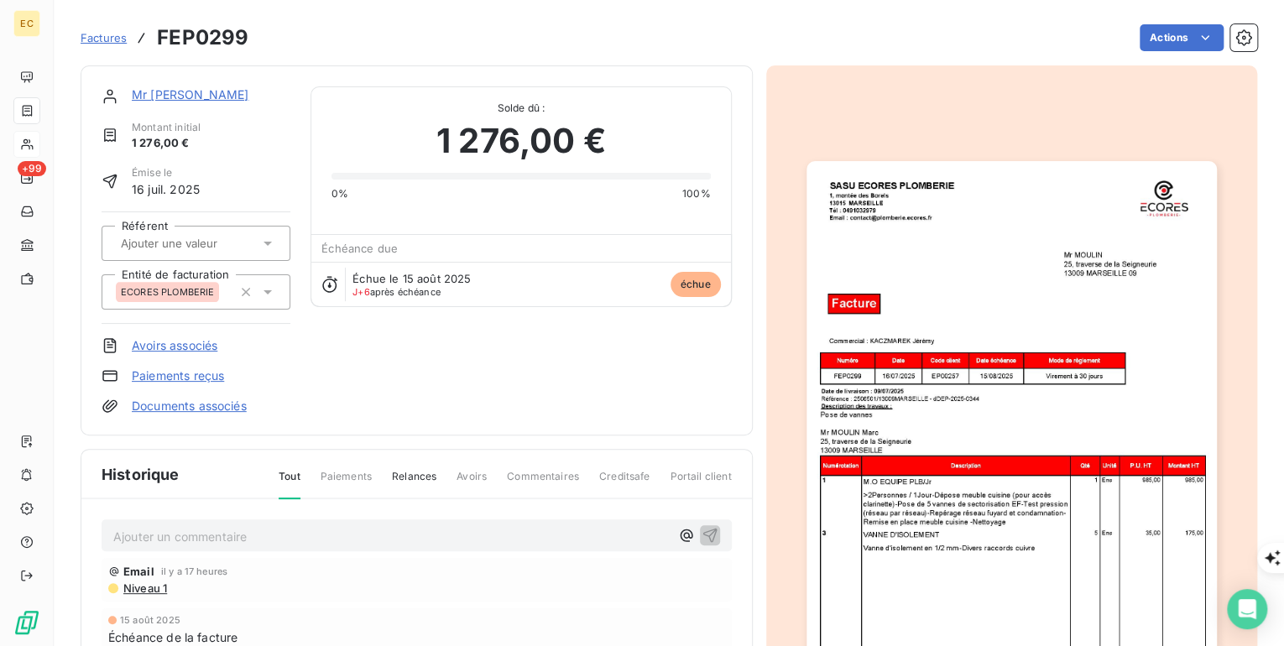
scroll to position [1, 0]
click at [165, 407] on link "Documents associés" at bounding box center [189, 406] width 115 height 17
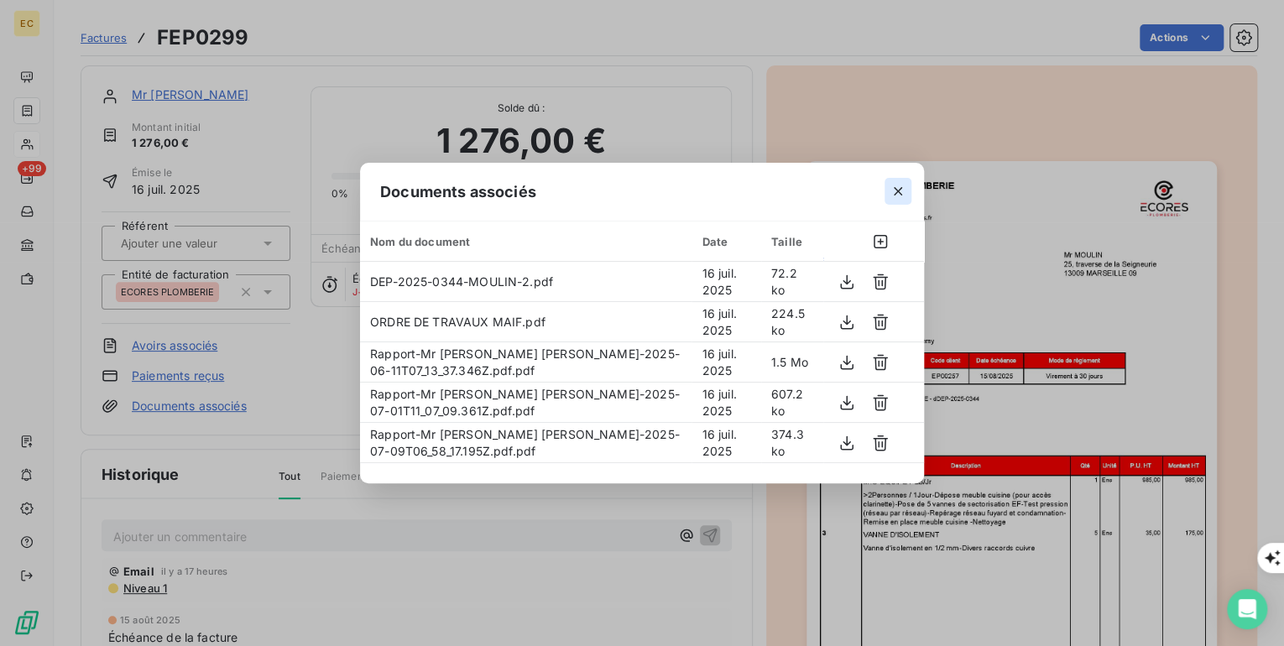
click at [885, 189] on button "button" at bounding box center [897, 191] width 27 height 27
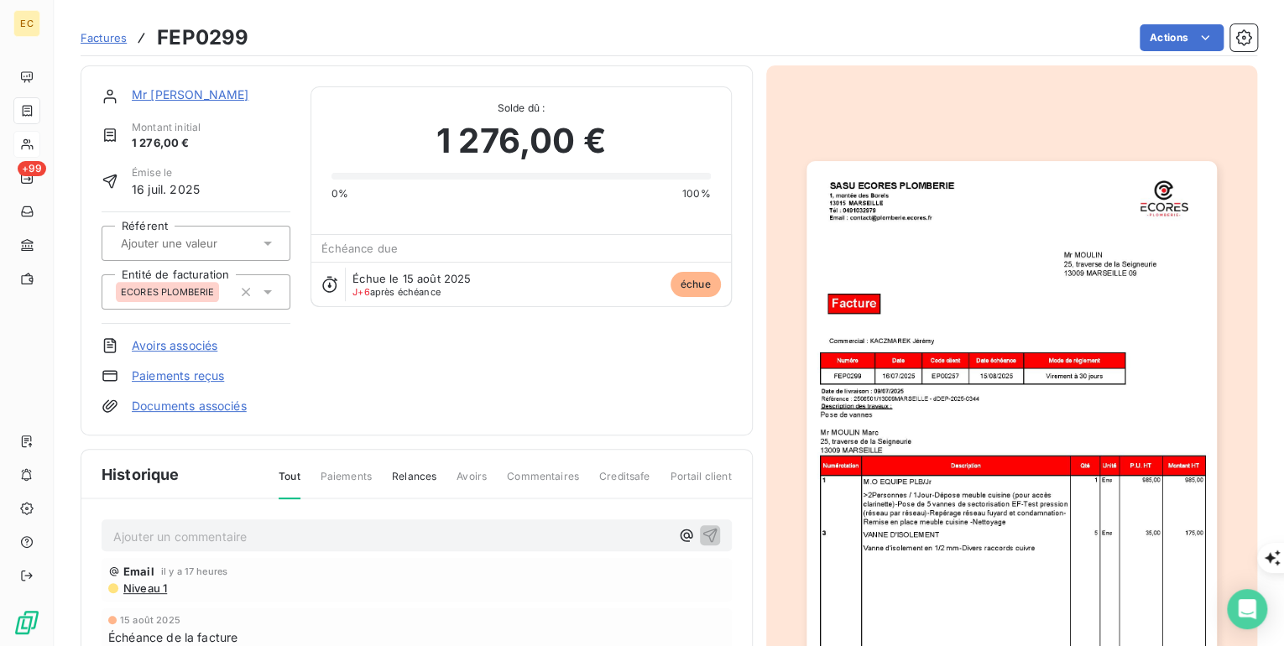
click at [146, 90] on link "Mr [PERSON_NAME]" at bounding box center [190, 94] width 117 height 14
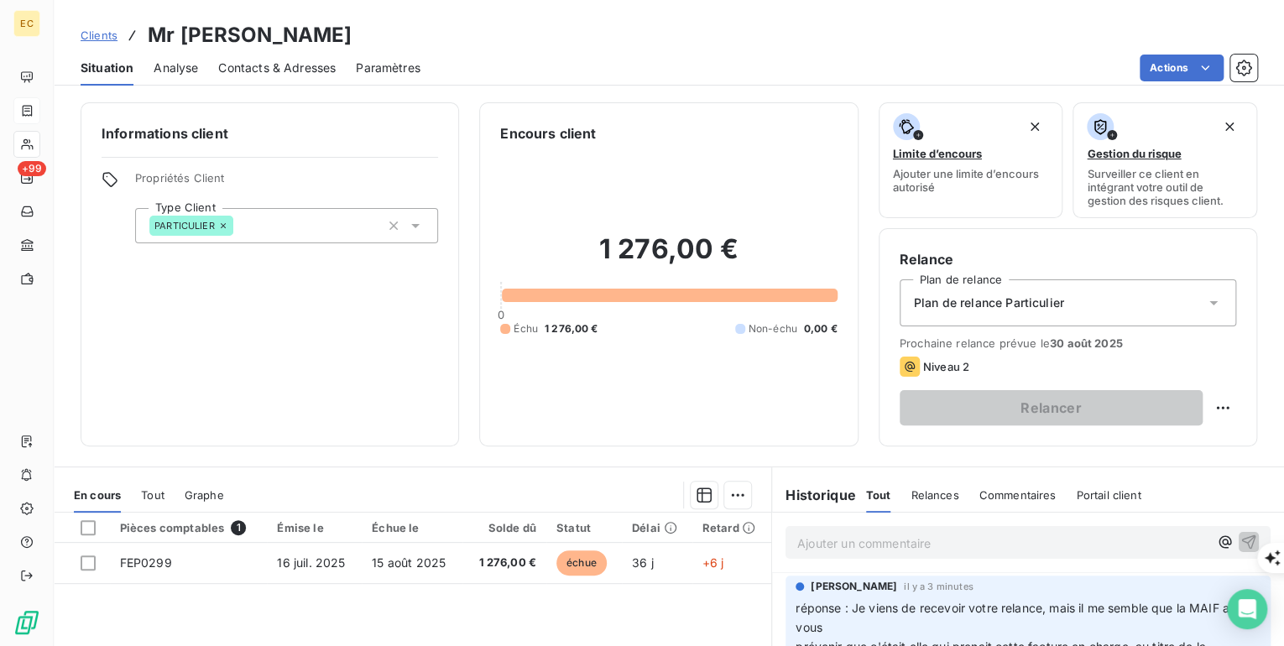
click at [289, 77] on div "Contacts & Adresses" at bounding box center [276, 67] width 117 height 35
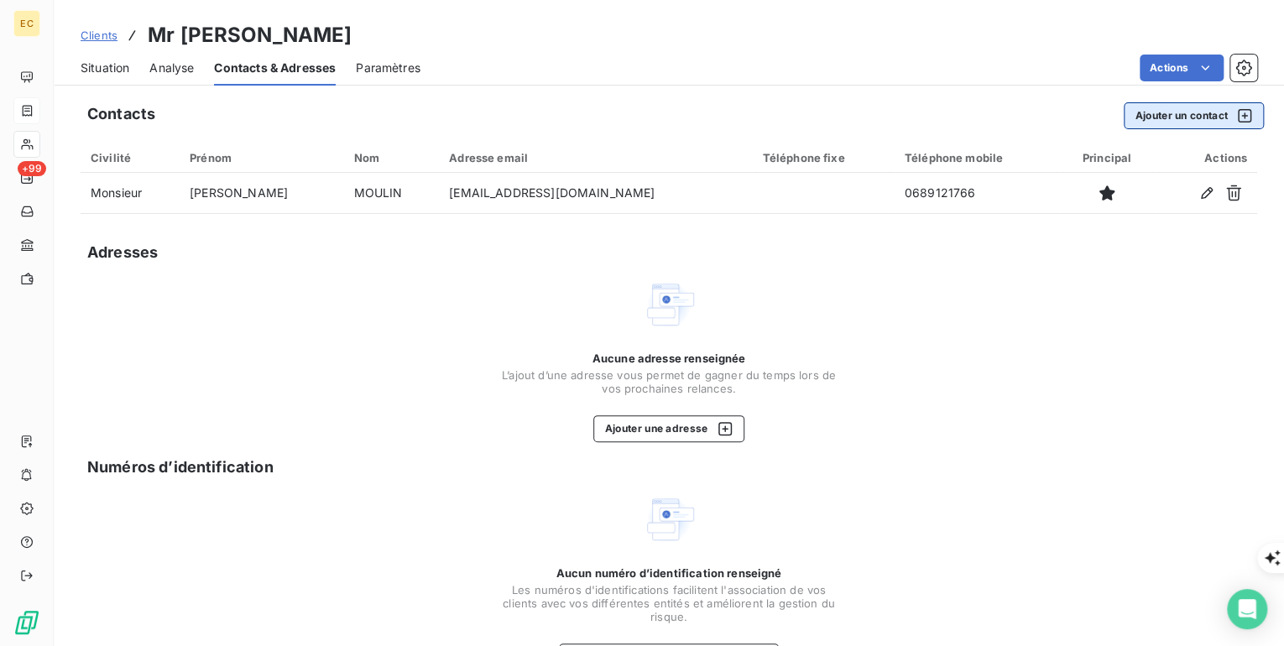
click at [1157, 110] on button "Ajouter un contact" at bounding box center [1193, 115] width 140 height 27
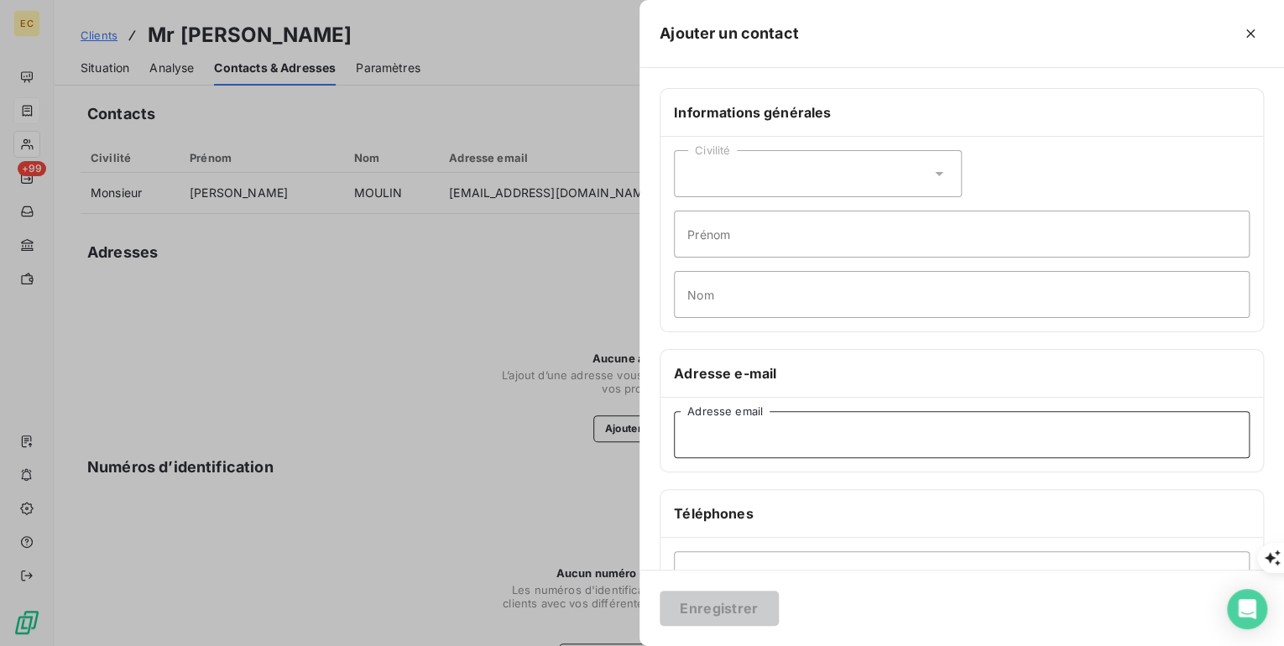
paste input "[EMAIL_ADDRESS][DOMAIN_NAME]"
type input "[EMAIL_ADDRESS][DOMAIN_NAME]"
click at [738, 613] on button "Enregistrer" at bounding box center [718, 608] width 119 height 35
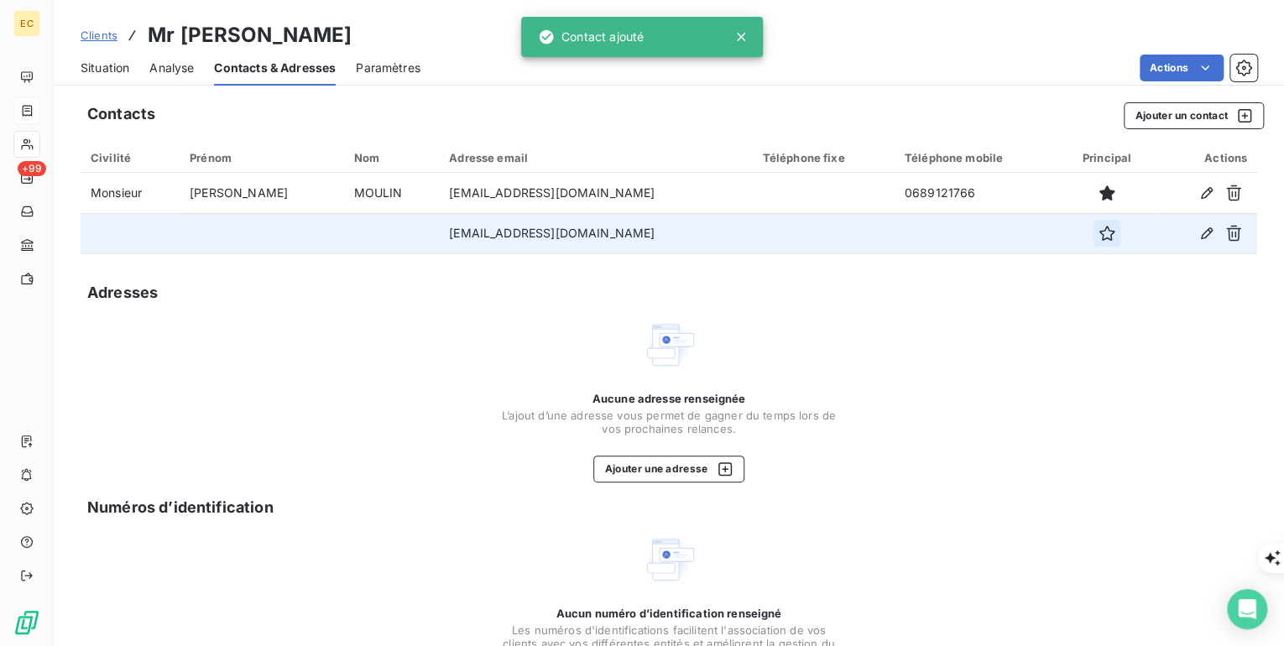
click at [1098, 232] on icon "button" at bounding box center [1106, 233] width 17 height 17
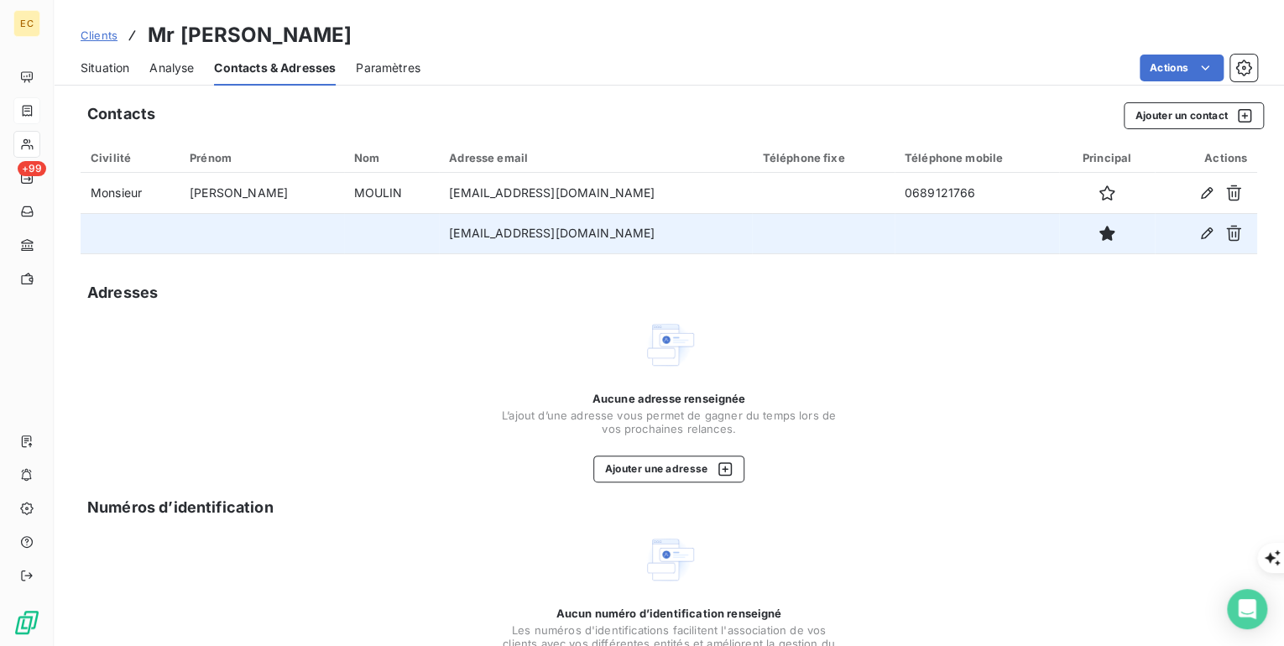
click at [95, 69] on span "Situation" at bounding box center [105, 68] width 49 height 17
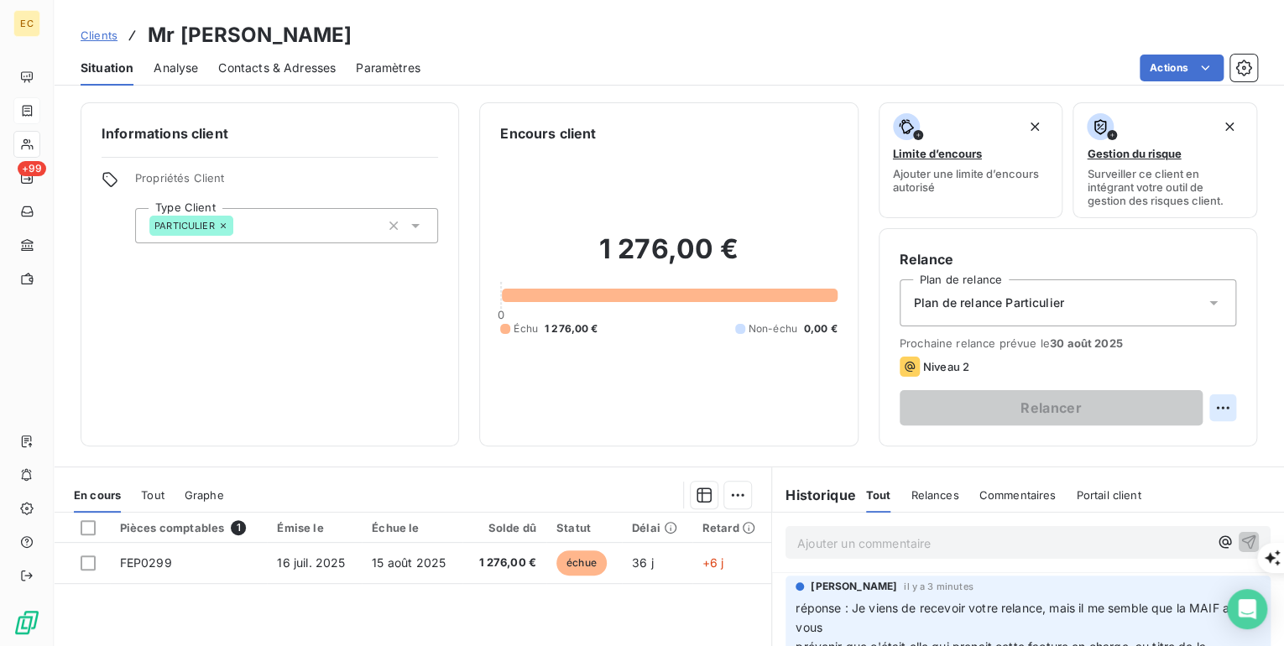
click at [1209, 402] on html "EC +99 Clients Mr [PERSON_NAME] Situation Analyse Contacts & Adresses Paramètre…" at bounding box center [642, 653] width 1284 height 1306
click at [1175, 447] on div "Replanifier cette action" at bounding box center [1143, 444] width 150 height 27
select select "7"
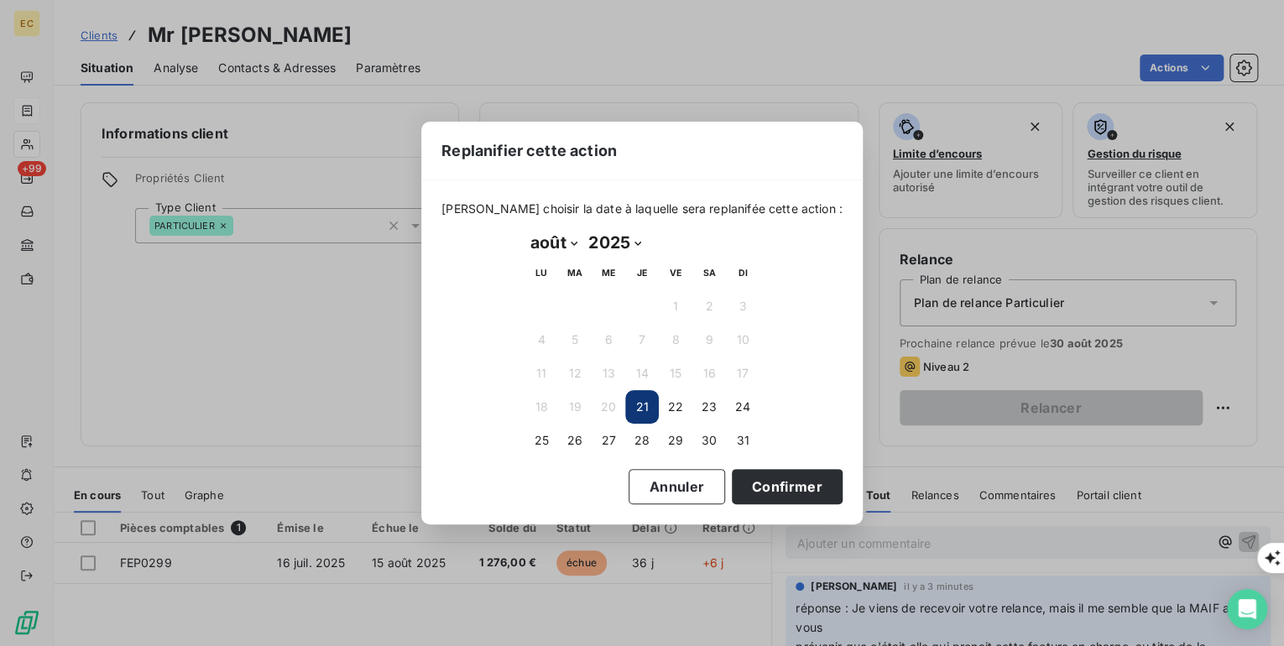
click at [650, 402] on button "21" at bounding box center [642, 407] width 34 height 34
click at [755, 493] on button "Confirmer" at bounding box center [787, 486] width 111 height 35
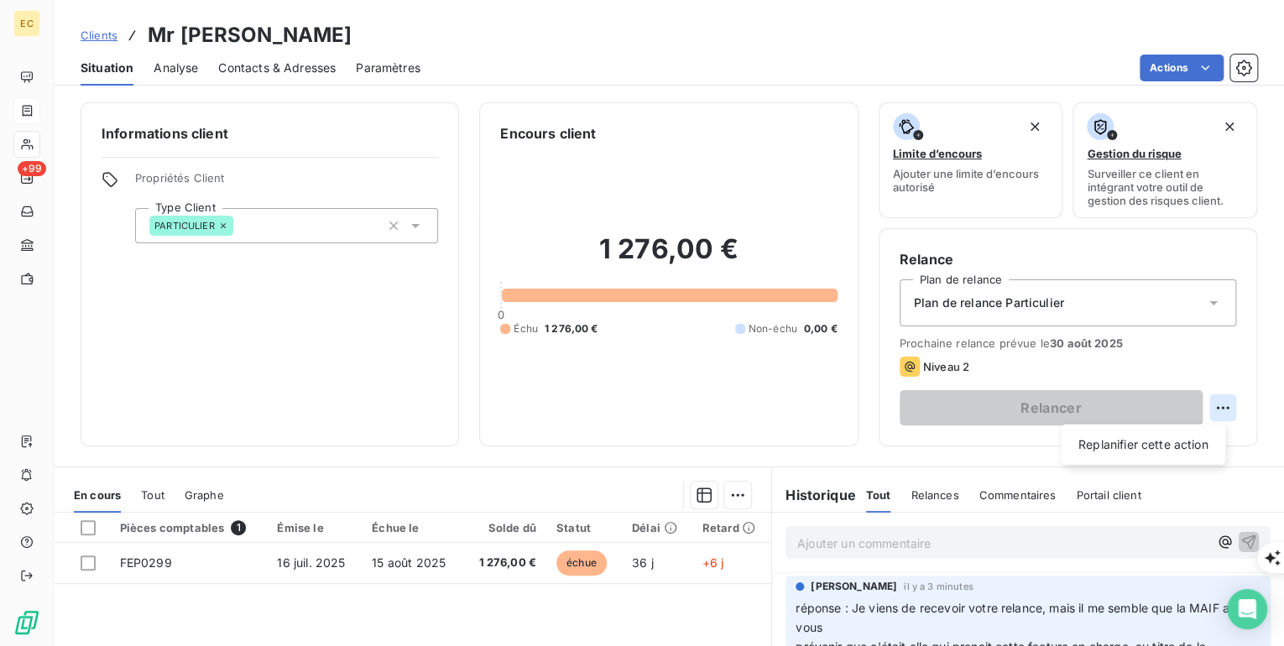
click at [1213, 416] on html "EC +99 Clients Mr [PERSON_NAME] Situation Analyse Contacts & Adresses Paramètre…" at bounding box center [642, 653] width 1284 height 1306
click at [1151, 445] on div "Replanifier cette action" at bounding box center [1143, 444] width 150 height 27
select select "7"
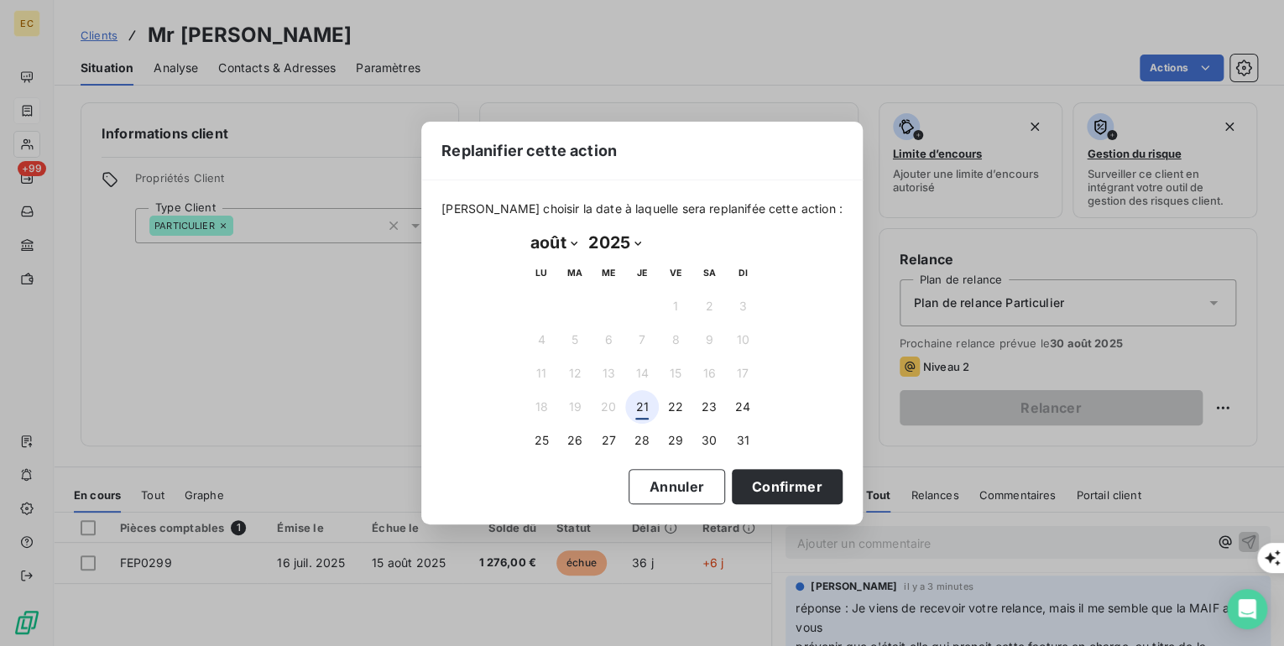
click at [644, 408] on button "21" at bounding box center [642, 407] width 34 height 34
click at [753, 486] on button "Confirmer" at bounding box center [787, 486] width 111 height 35
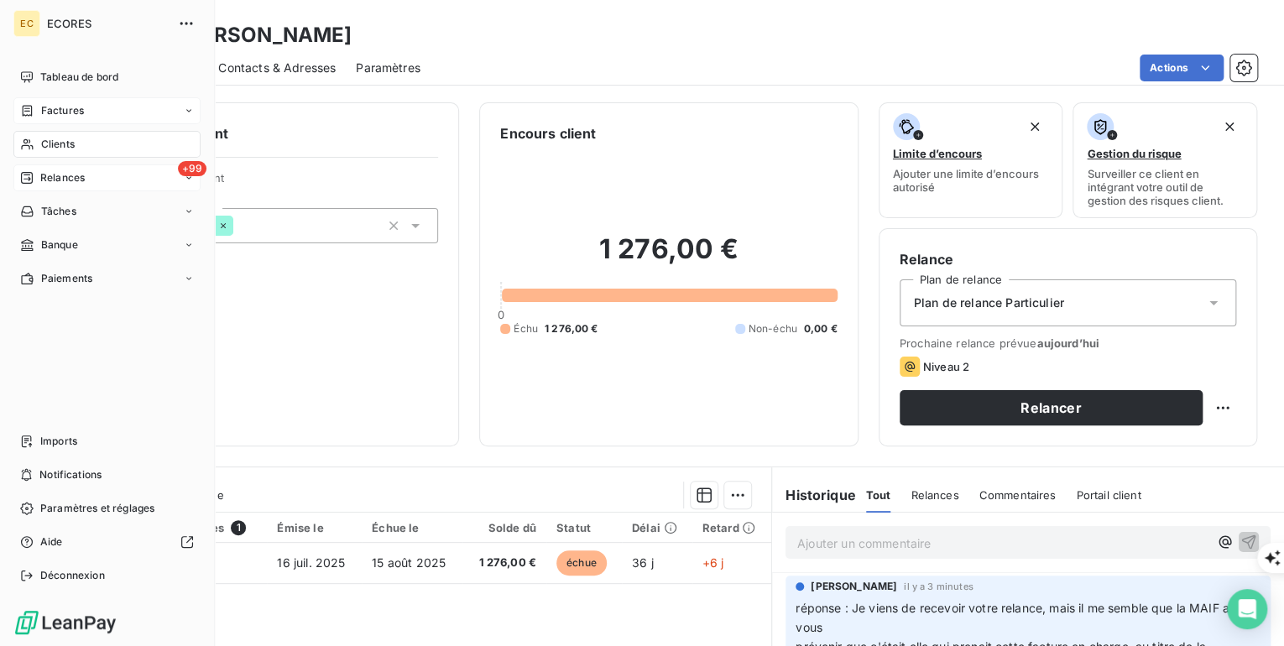
click at [45, 174] on span "Relances" at bounding box center [62, 177] width 44 height 15
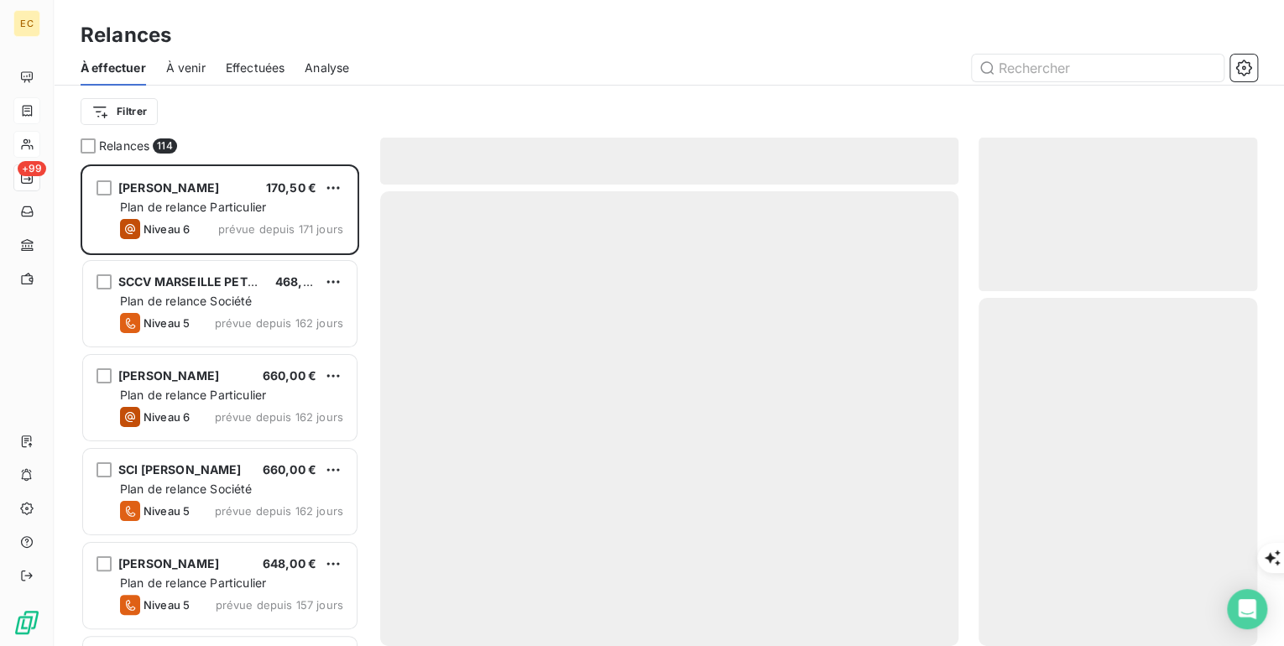
scroll to position [471, 268]
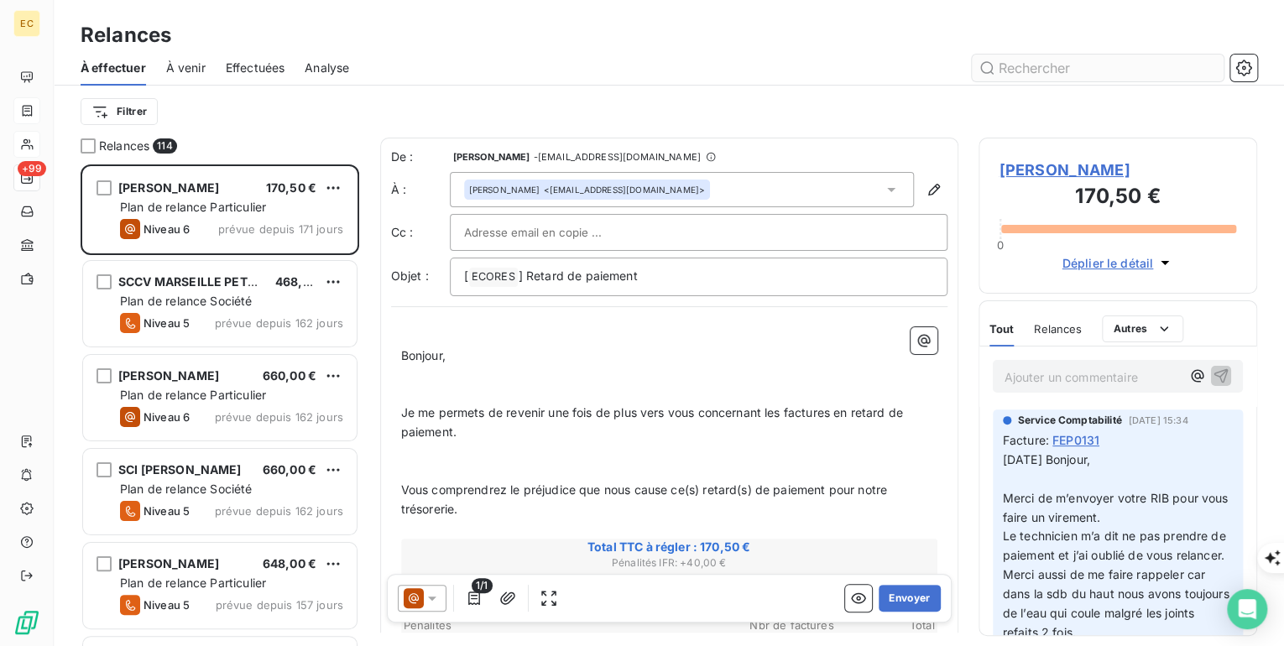
click at [1054, 73] on input "text" at bounding box center [1098, 68] width 252 height 27
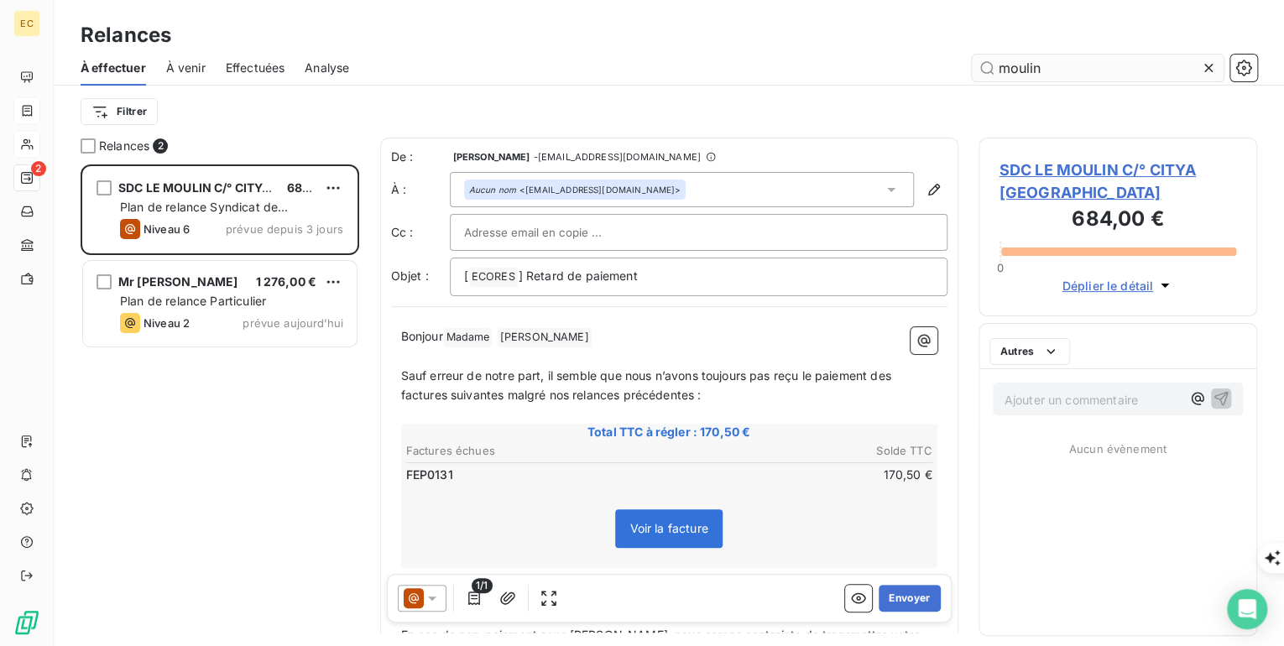
scroll to position [471, 268]
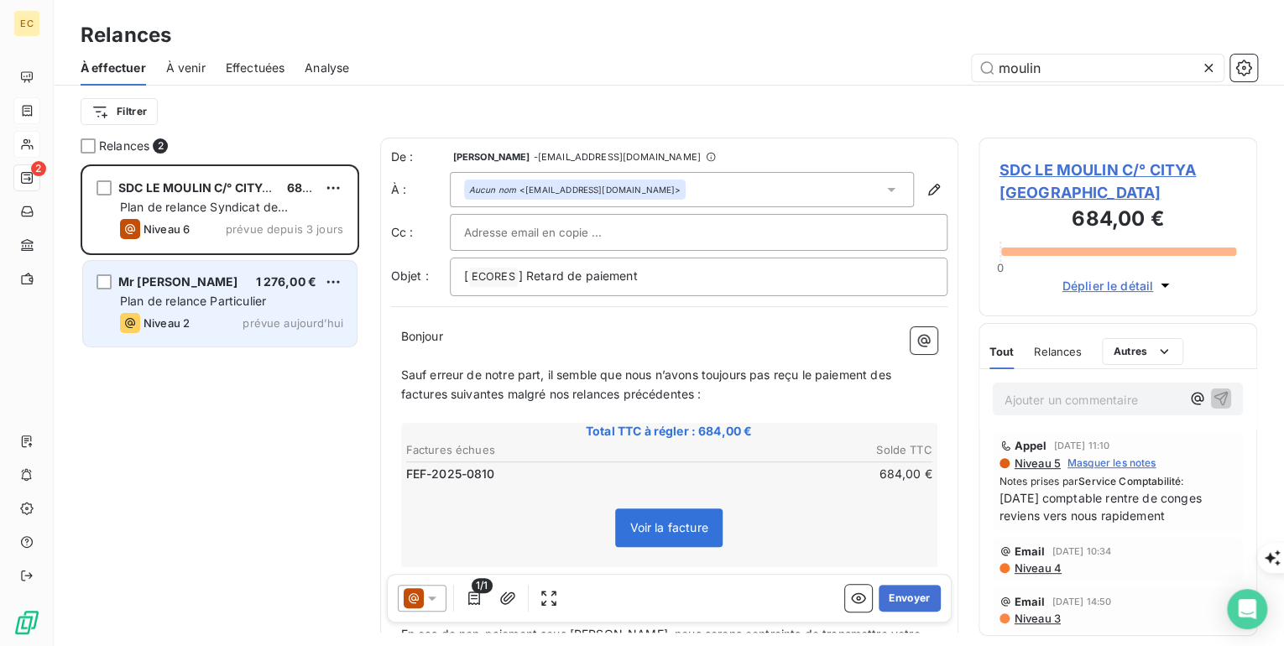
type input "moulin"
click at [203, 297] on span "Plan de relance Particulier" at bounding box center [193, 301] width 146 height 14
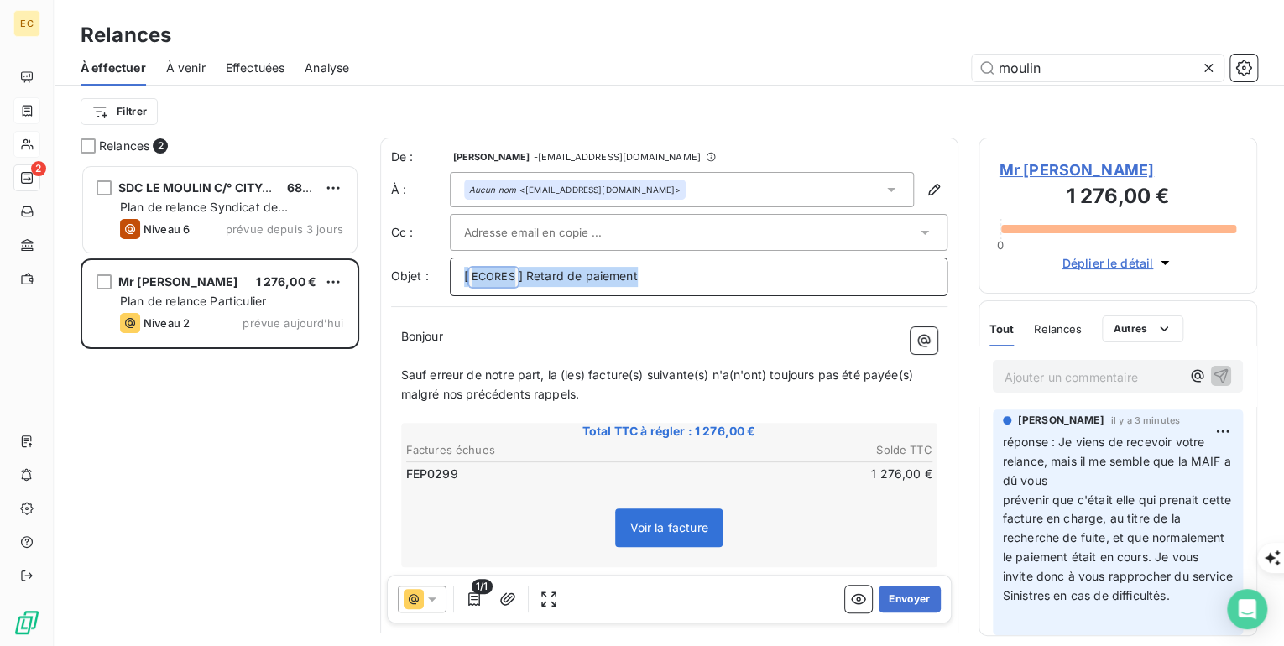
drag, startPoint x: 685, startPoint y: 281, endPoint x: 456, endPoint y: 275, distance: 228.3
click at [456, 275] on div "[ ECORES ﻿ ] Retard de paiement" at bounding box center [699, 277] width 498 height 39
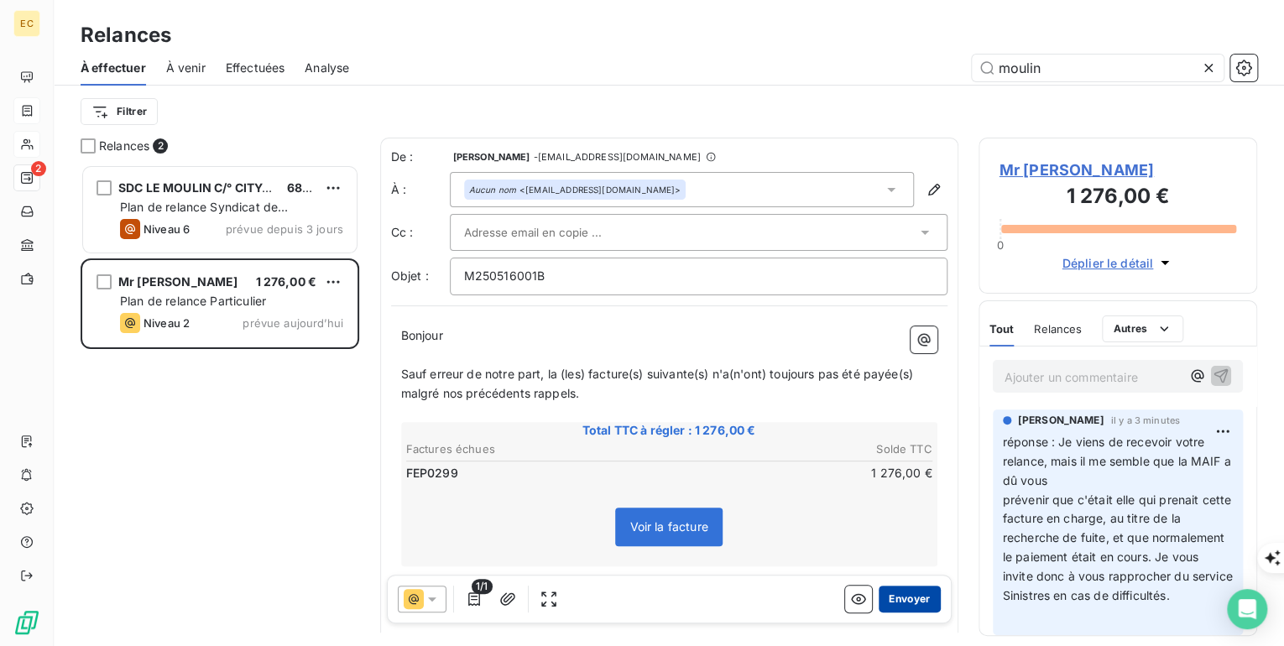
click at [908, 596] on button "Envoyer" at bounding box center [908, 598] width 61 height 27
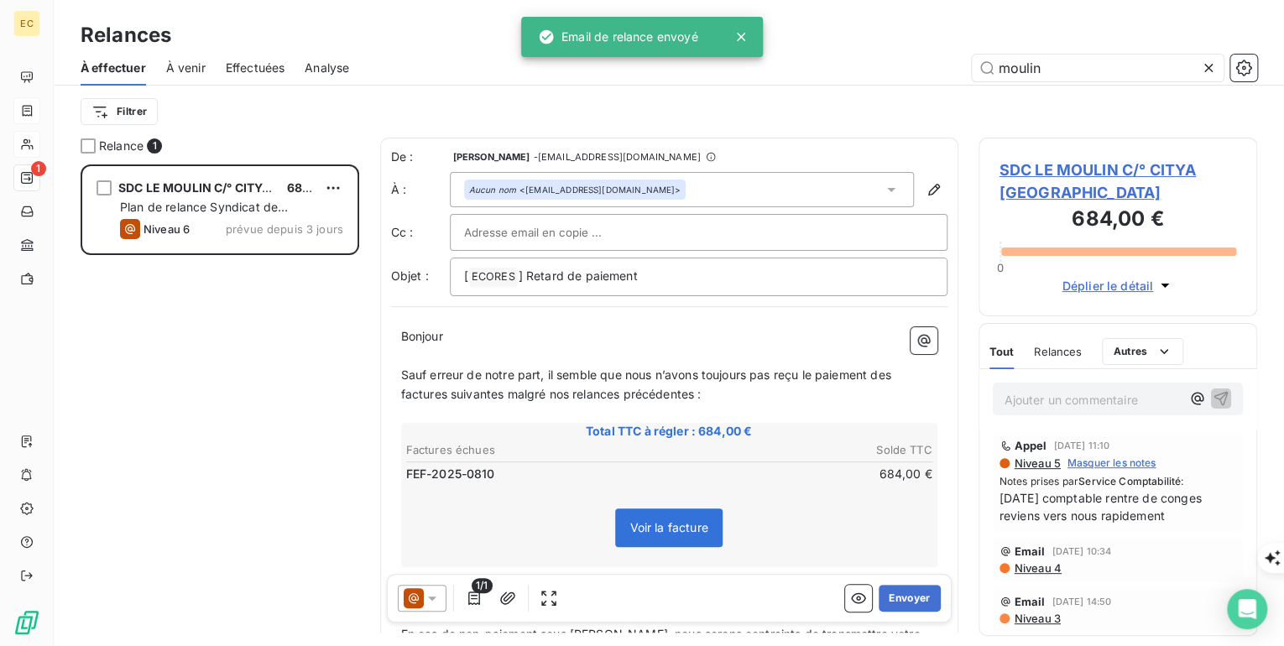
click at [1027, 399] on p "Ajouter un commentaire ﻿" at bounding box center [1092, 399] width 177 height 21
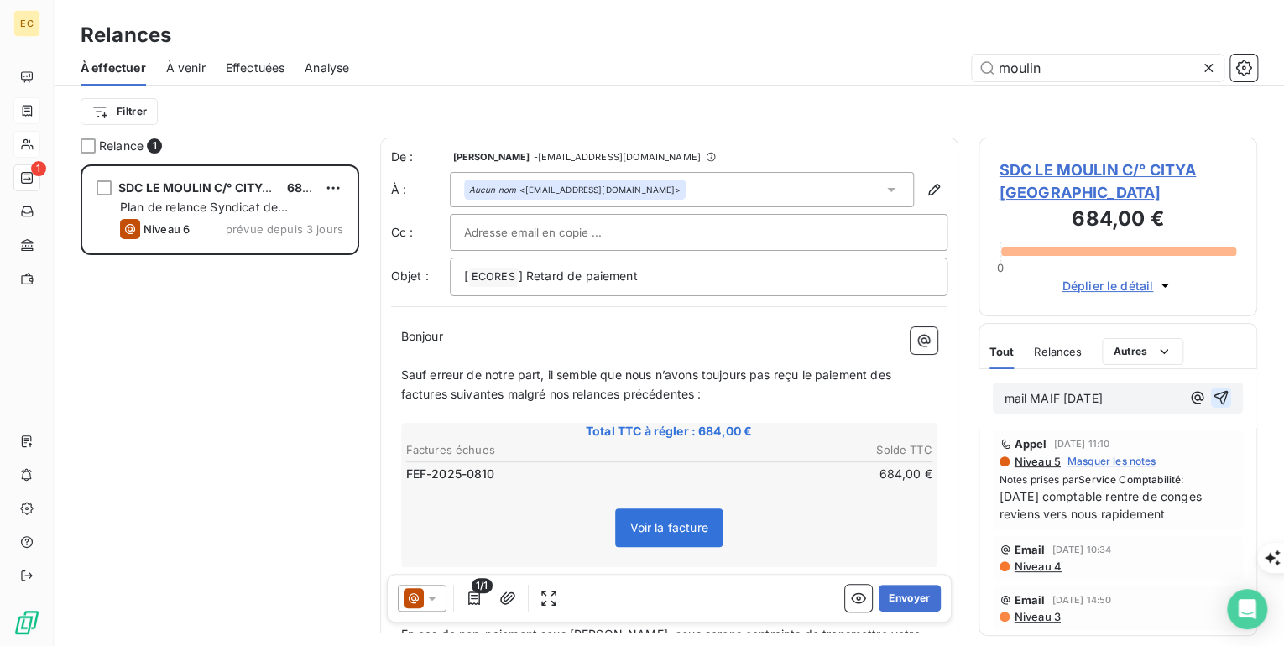
click at [1212, 390] on icon "button" at bounding box center [1220, 397] width 17 height 17
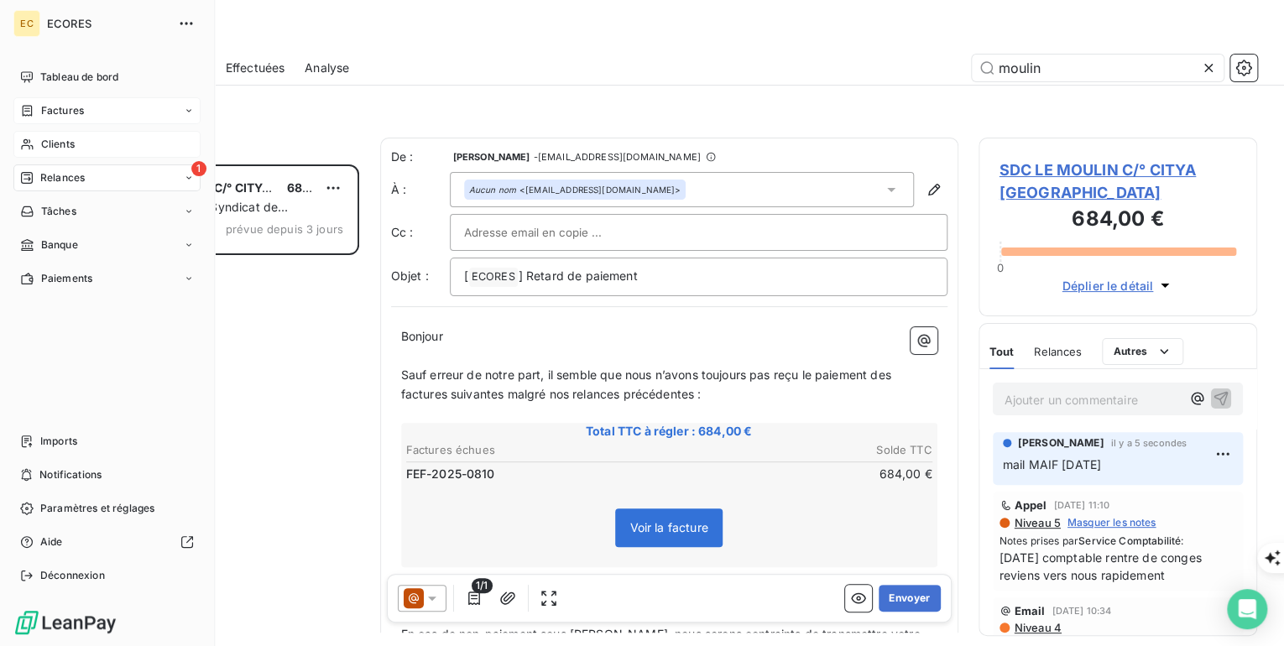
click at [82, 115] on span "Factures" at bounding box center [62, 110] width 43 height 15
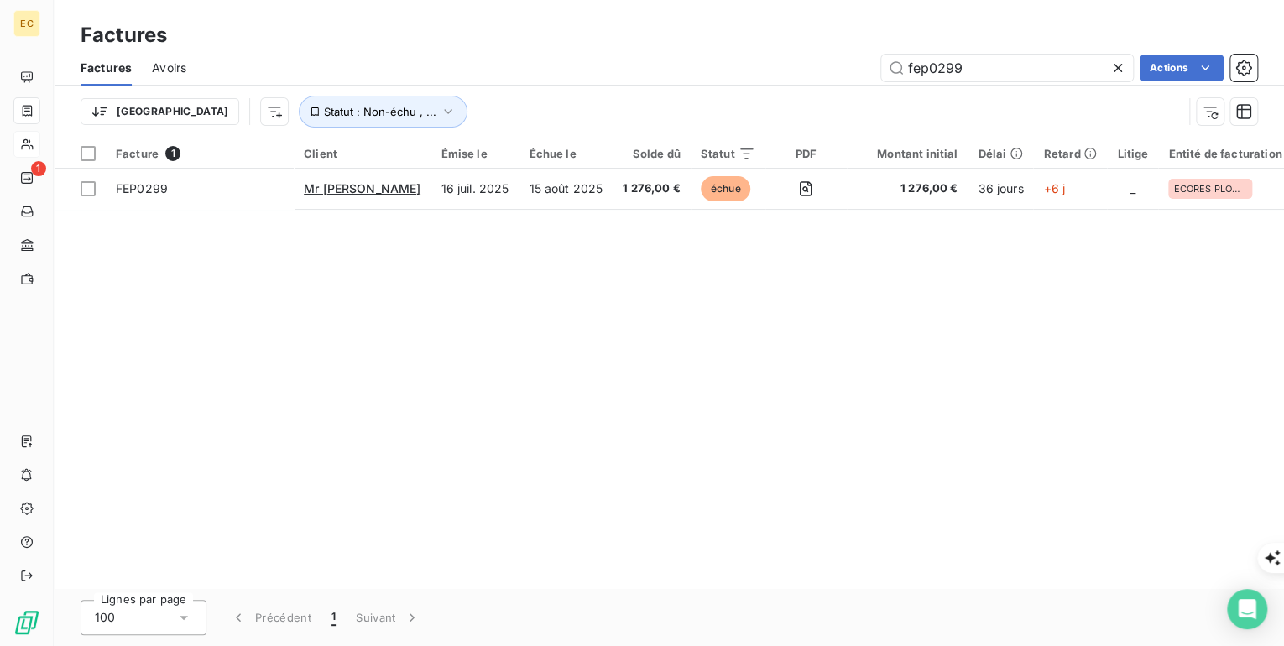
drag, startPoint x: 979, startPoint y: 65, endPoint x: 852, endPoint y: 70, distance: 126.8
click at [852, 70] on div "fep0299 Actions" at bounding box center [731, 68] width 1050 height 27
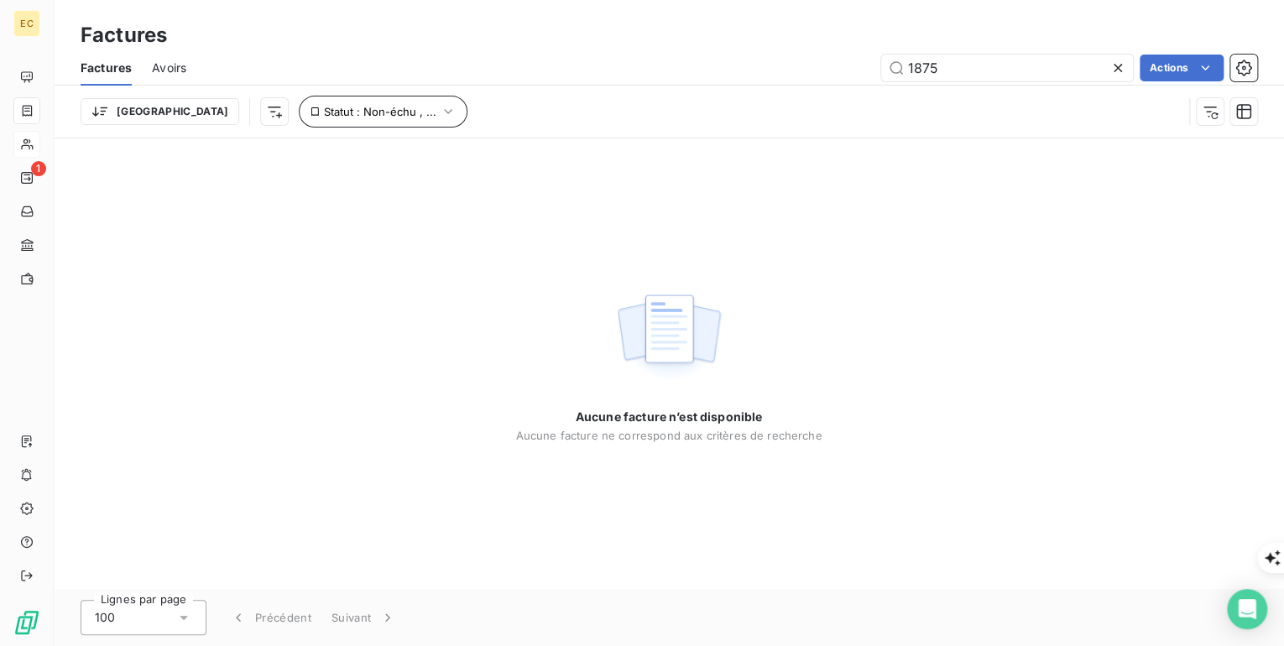
type input "1875"
click at [440, 109] on icon "button" at bounding box center [448, 111] width 17 height 17
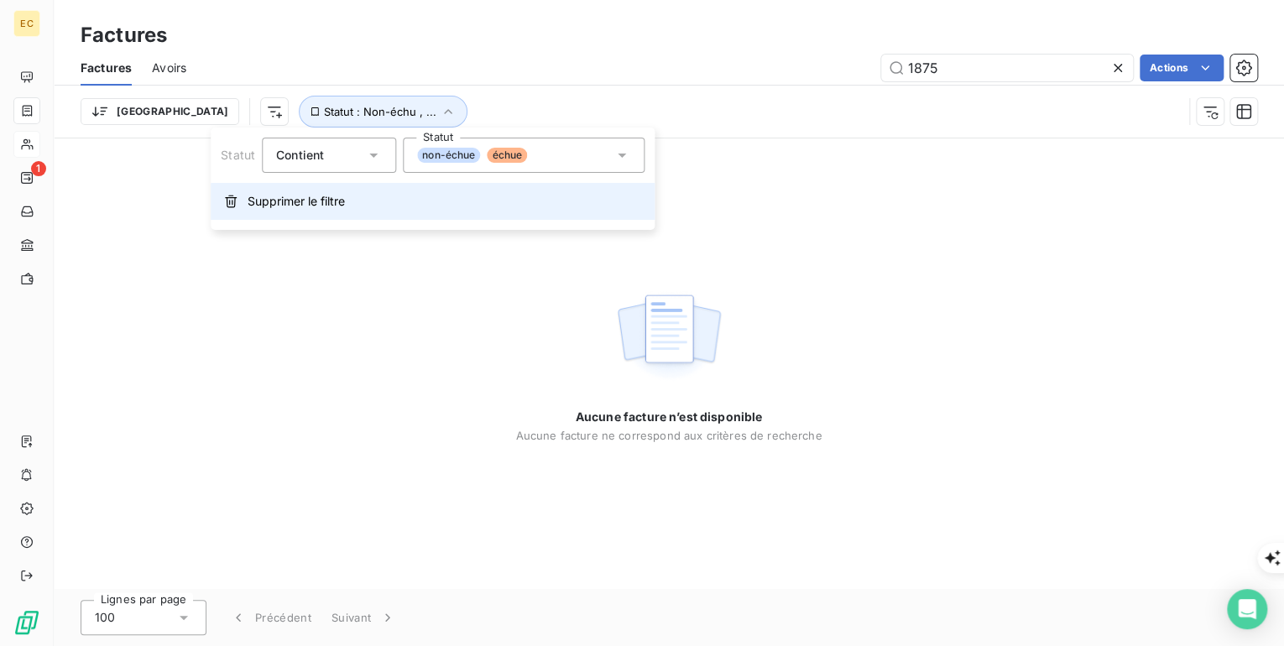
click at [310, 207] on span "Supprimer le filtre" at bounding box center [296, 201] width 97 height 17
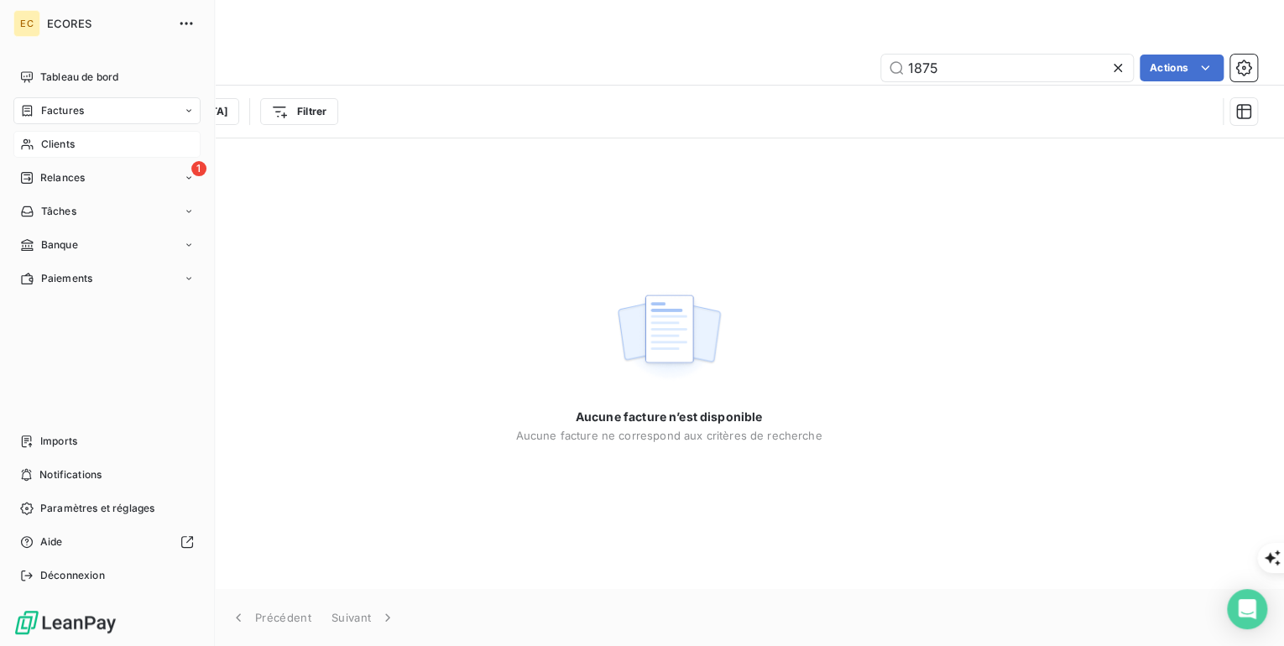
click at [57, 144] on span "Clients" at bounding box center [58, 144] width 34 height 15
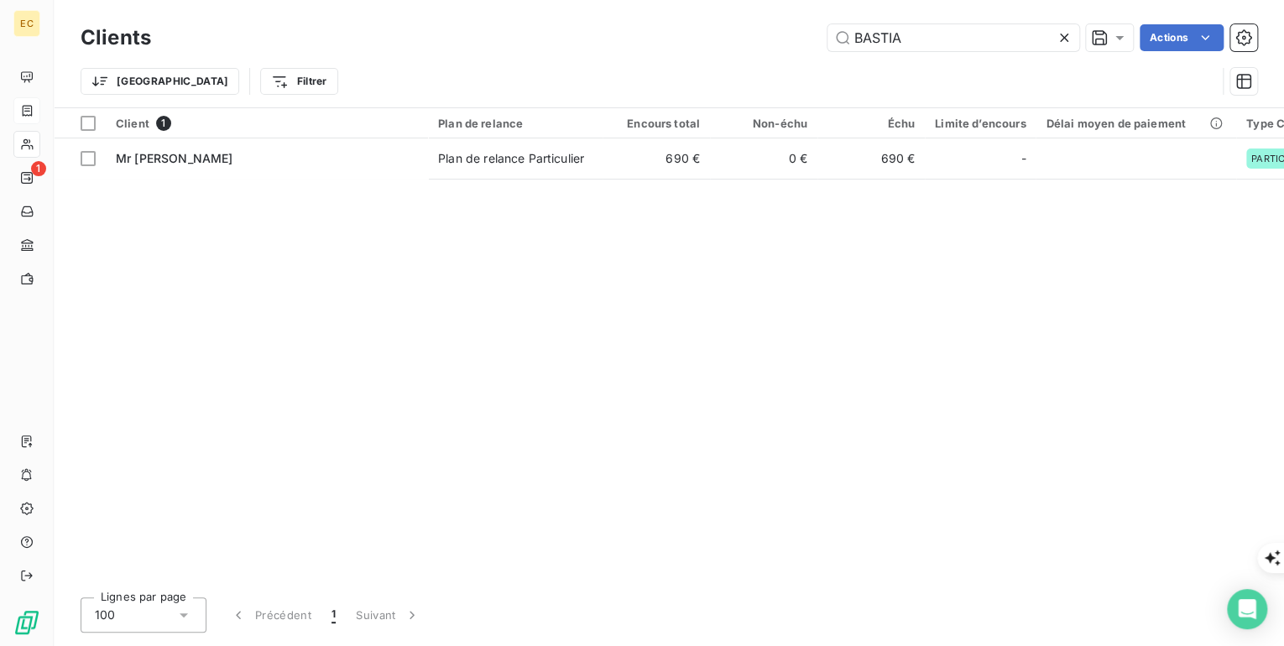
drag, startPoint x: 920, startPoint y: 37, endPoint x: 821, endPoint y: 34, distance: 99.1
click at [821, 34] on div "BASTIA Actions" at bounding box center [714, 37] width 1086 height 27
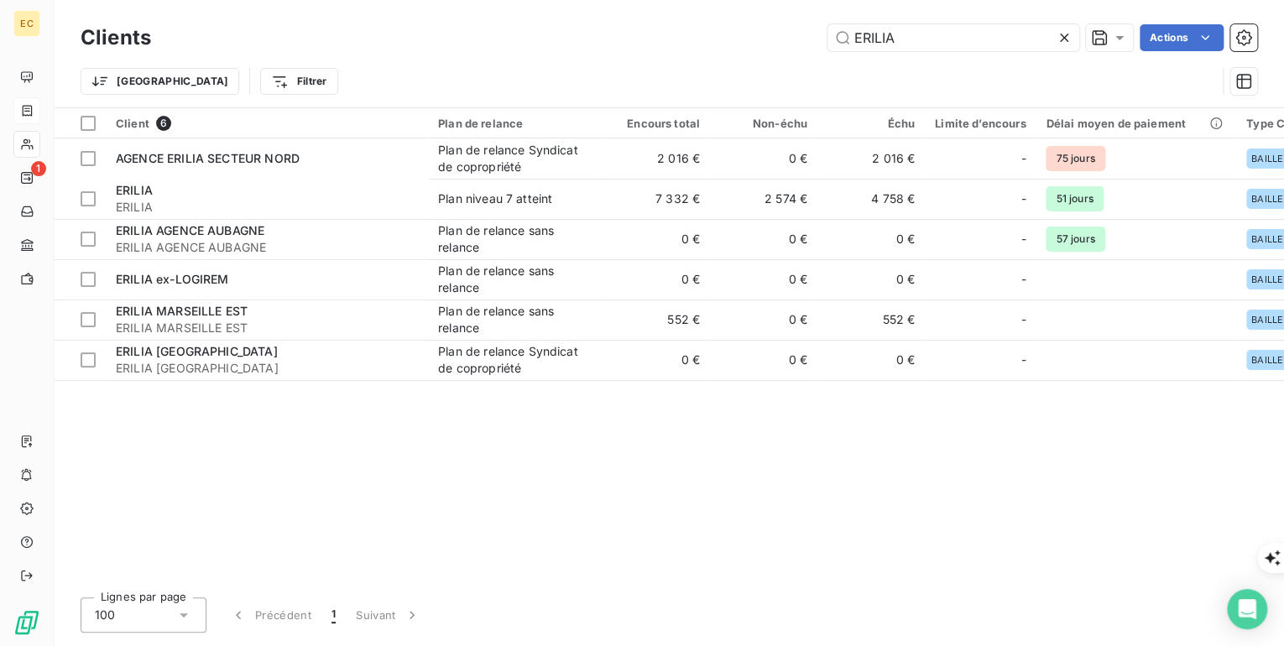
type input "ERILIA"
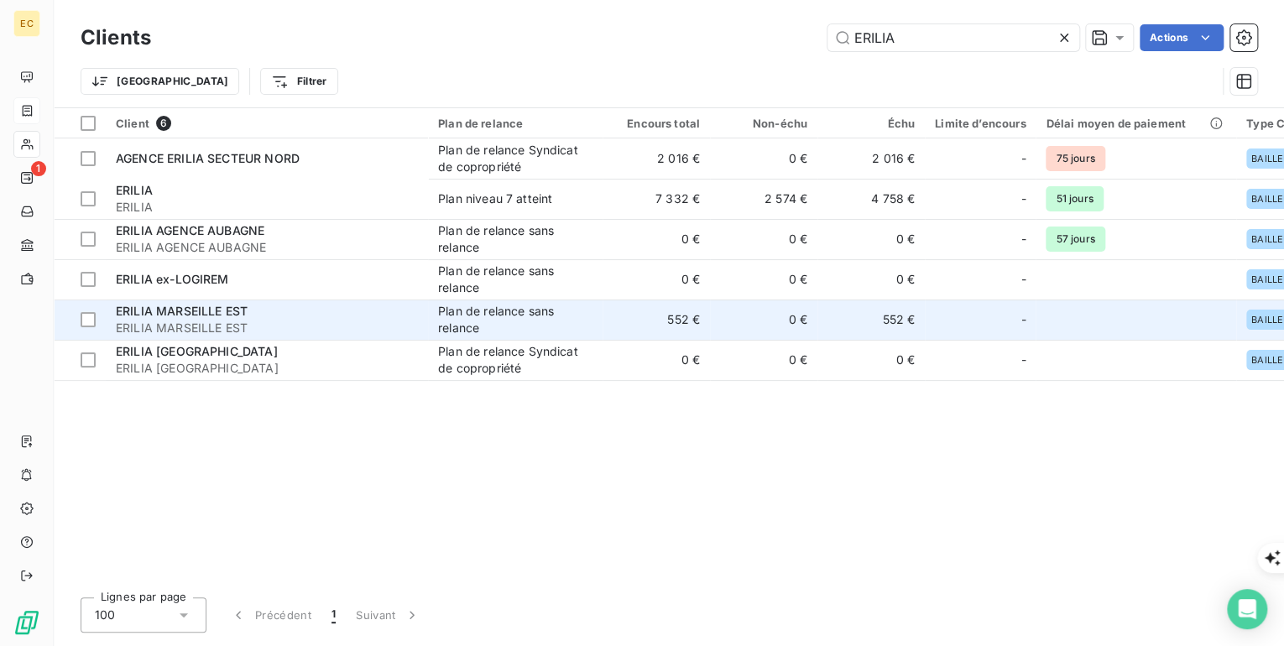
click at [460, 322] on div "Plan de relance sans relance" at bounding box center [515, 320] width 154 height 34
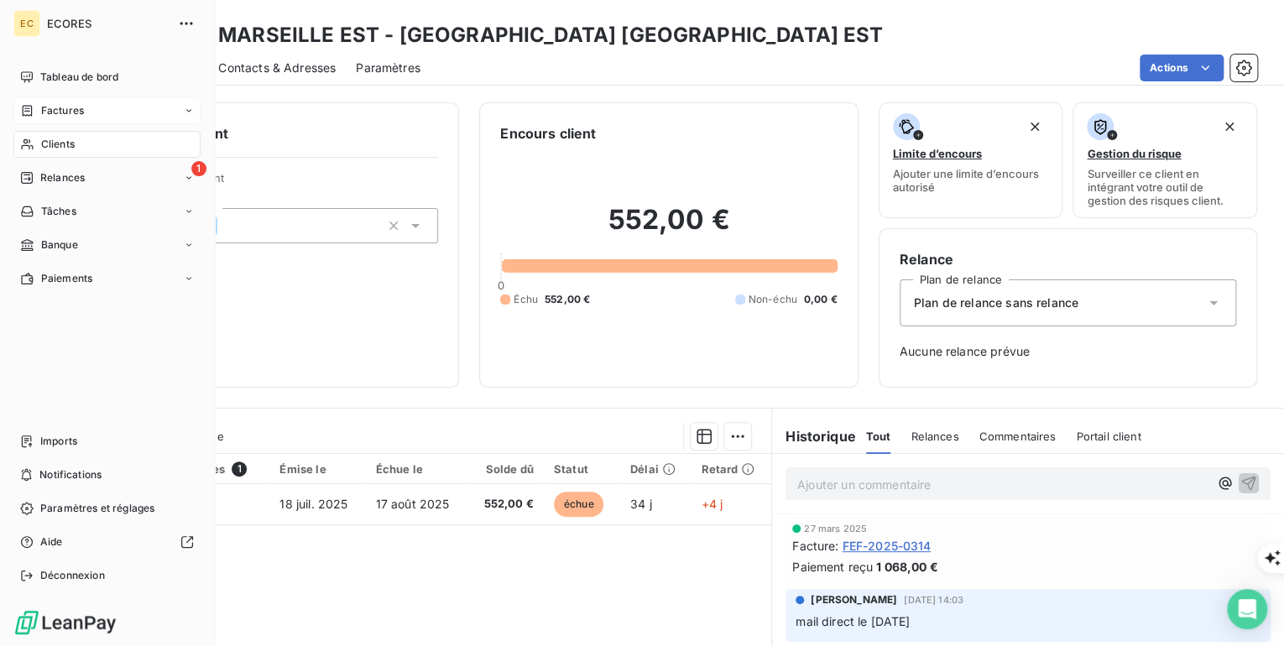
click at [55, 117] on span "Factures" at bounding box center [62, 110] width 43 height 15
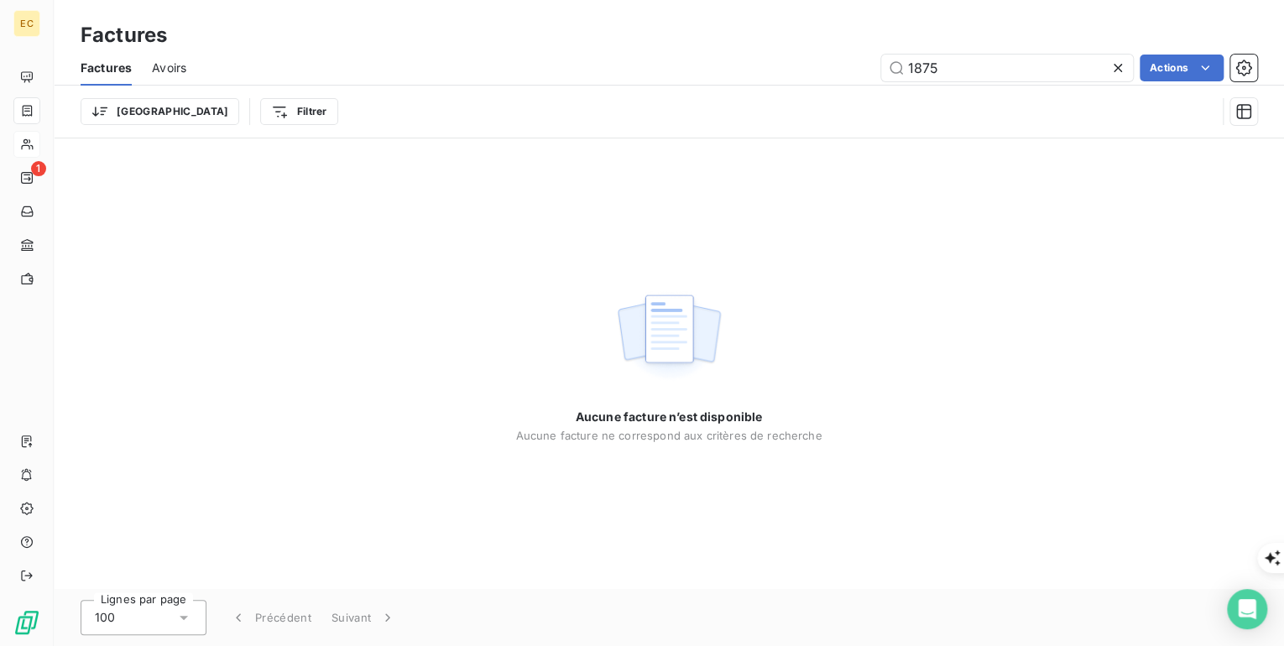
drag, startPoint x: 987, startPoint y: 73, endPoint x: 858, endPoint y: 70, distance: 129.2
click at [857, 70] on div "1875 Actions" at bounding box center [731, 68] width 1050 height 27
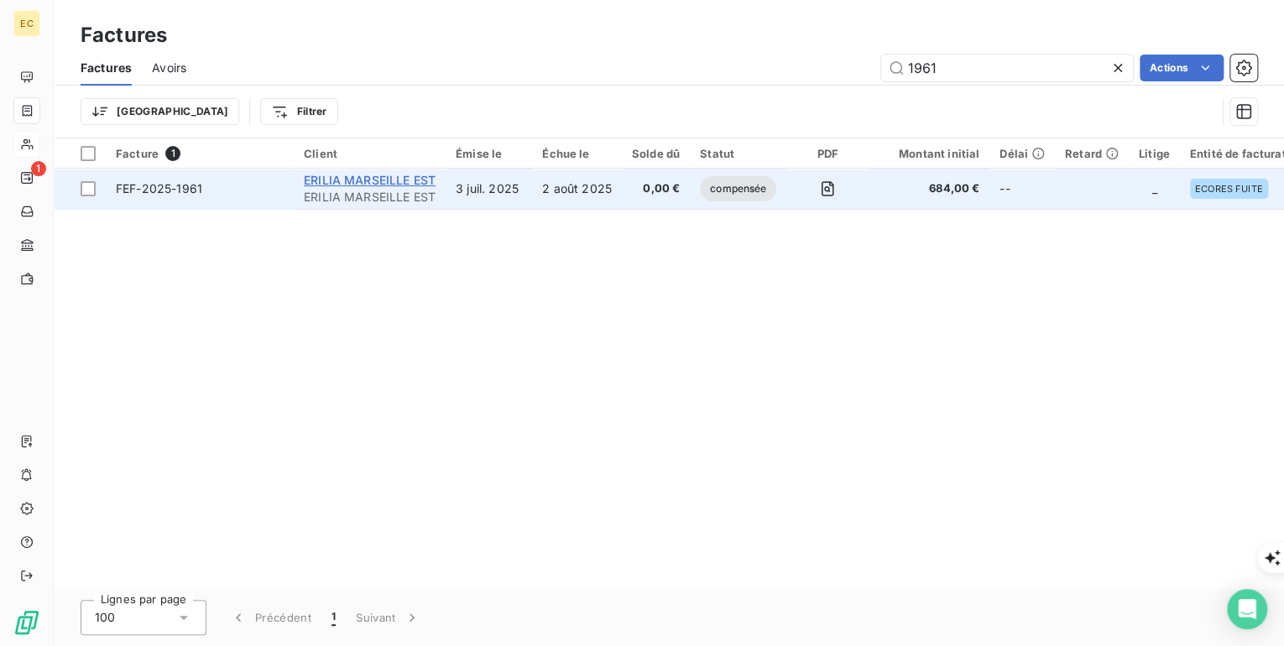
type input "1961"
click at [399, 180] on span "ERILIA MARSEILLE EST" at bounding box center [370, 180] width 132 height 14
